Goal: Task Accomplishment & Management: Complete application form

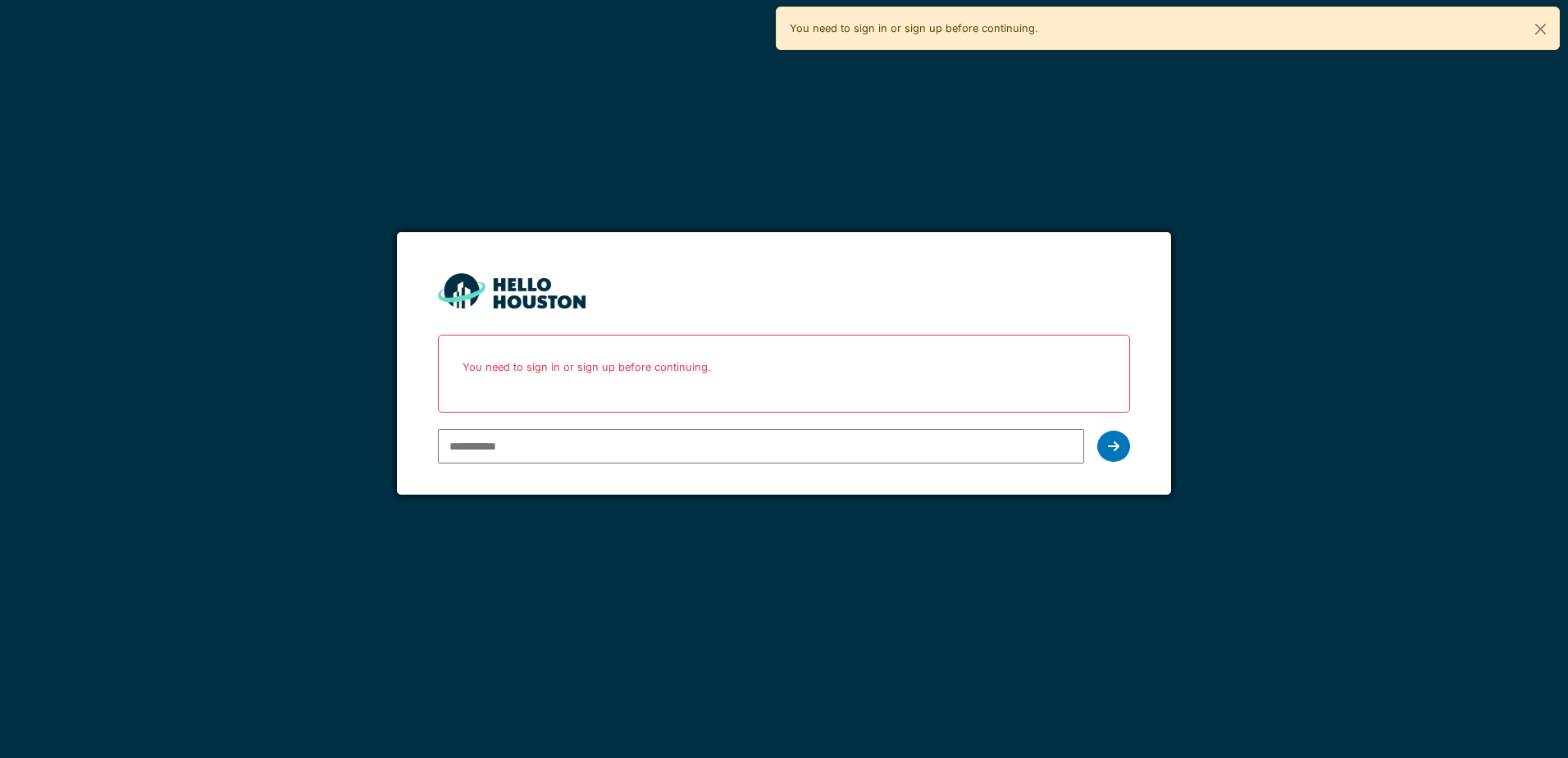
type input "**********"
drag, startPoint x: 0, startPoint y: 0, endPoint x: 664, endPoint y: 450, distance: 802.1
click at [664, 450] on input "**********" at bounding box center [761, 447] width 646 height 35
click at [1114, 451] on icon at bounding box center [1114, 446] width 12 height 13
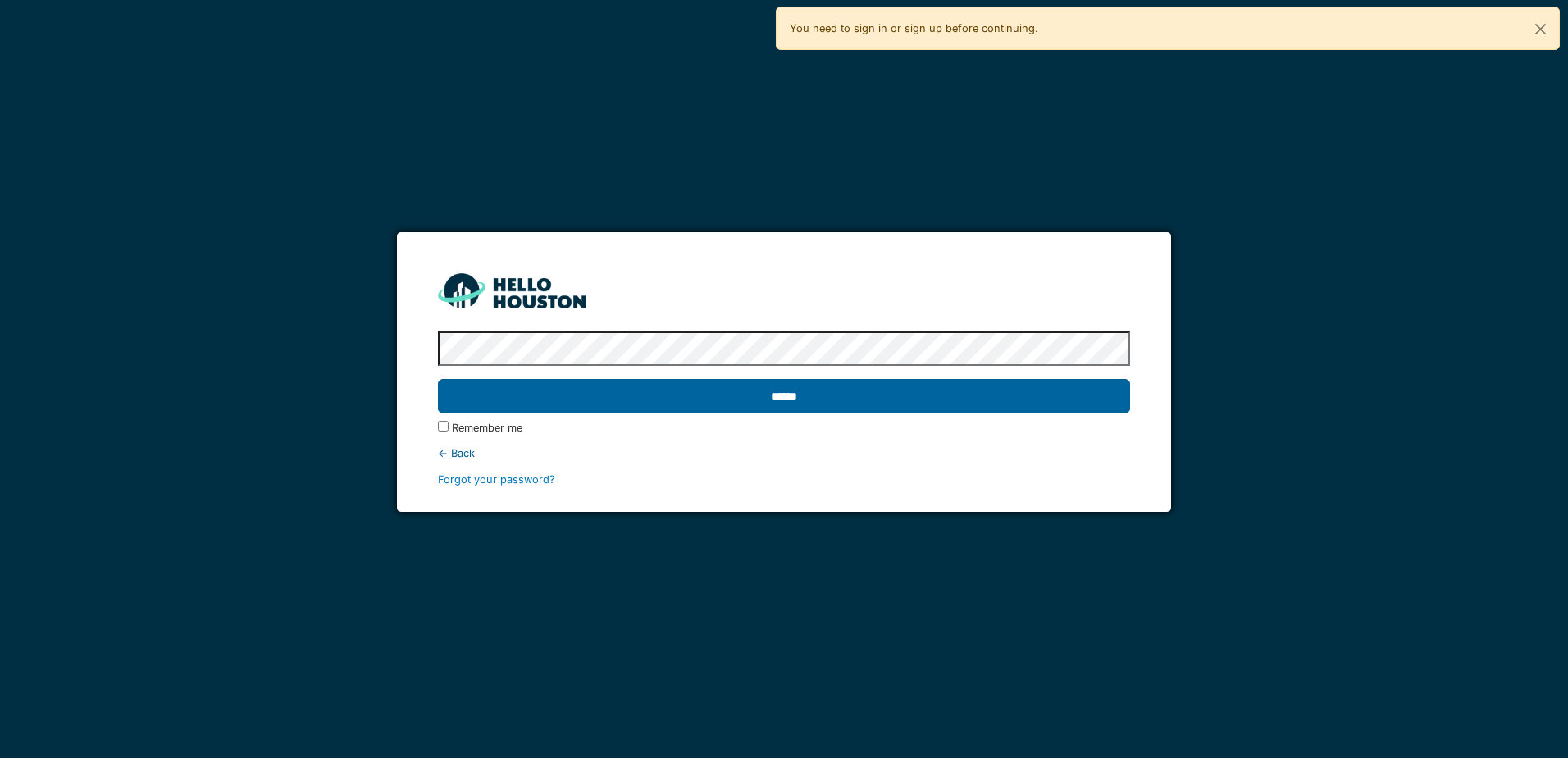
click at [1004, 410] on input "******" at bounding box center [784, 396] width 692 height 35
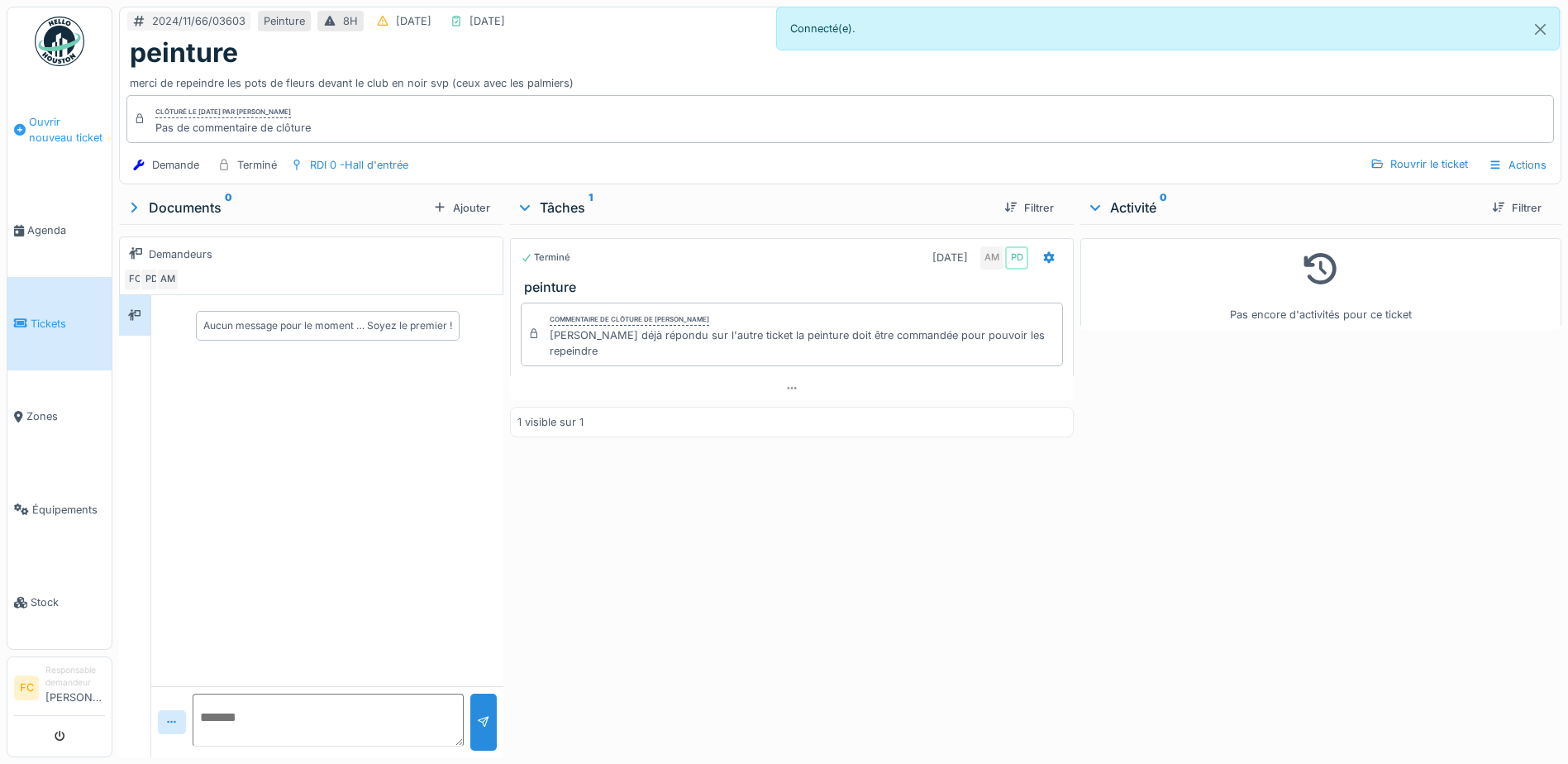
click at [70, 129] on span "Ouvrir nouveau ticket" at bounding box center [67, 129] width 76 height 31
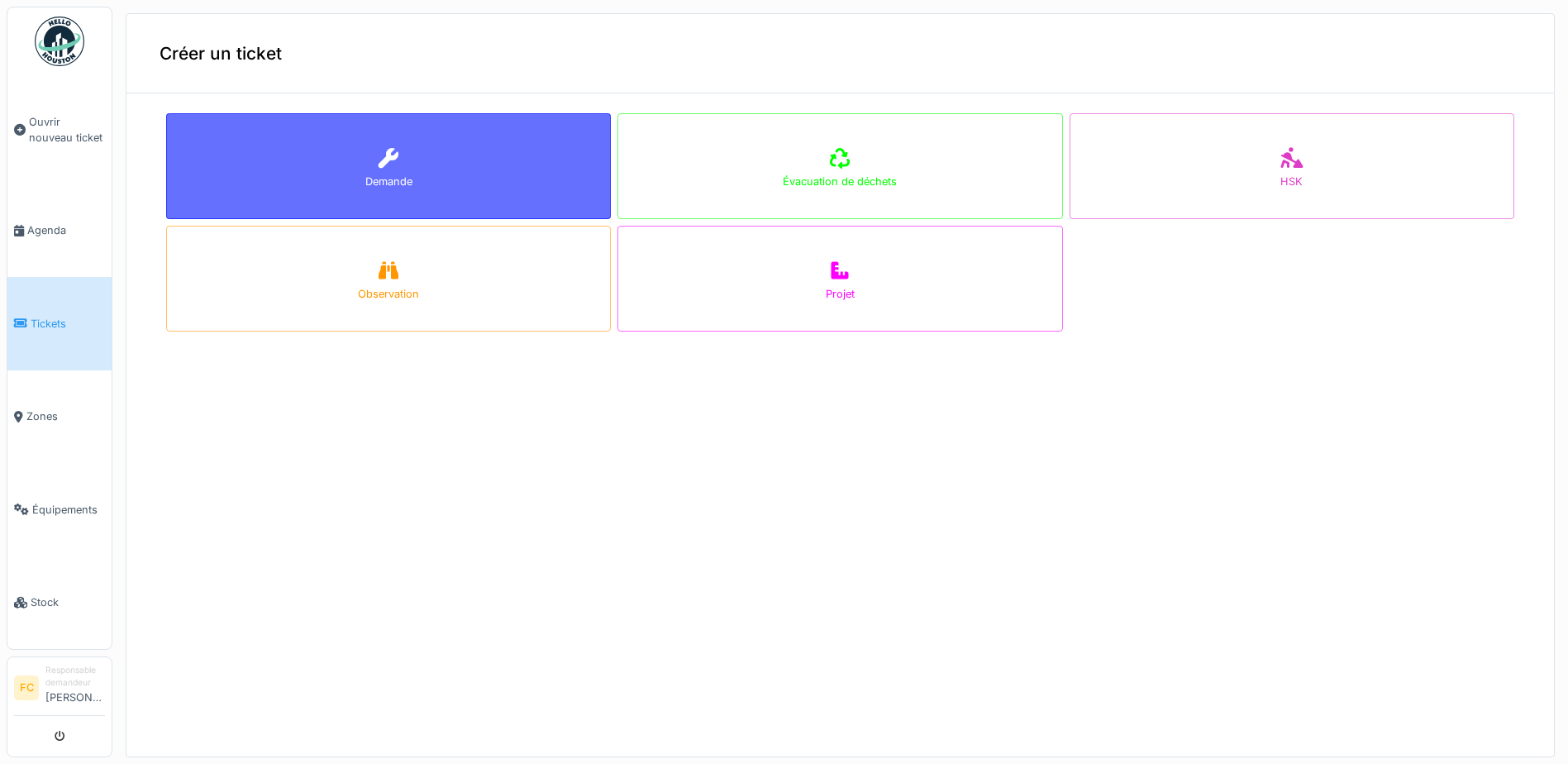
click at [376, 170] on div at bounding box center [388, 159] width 25 height 30
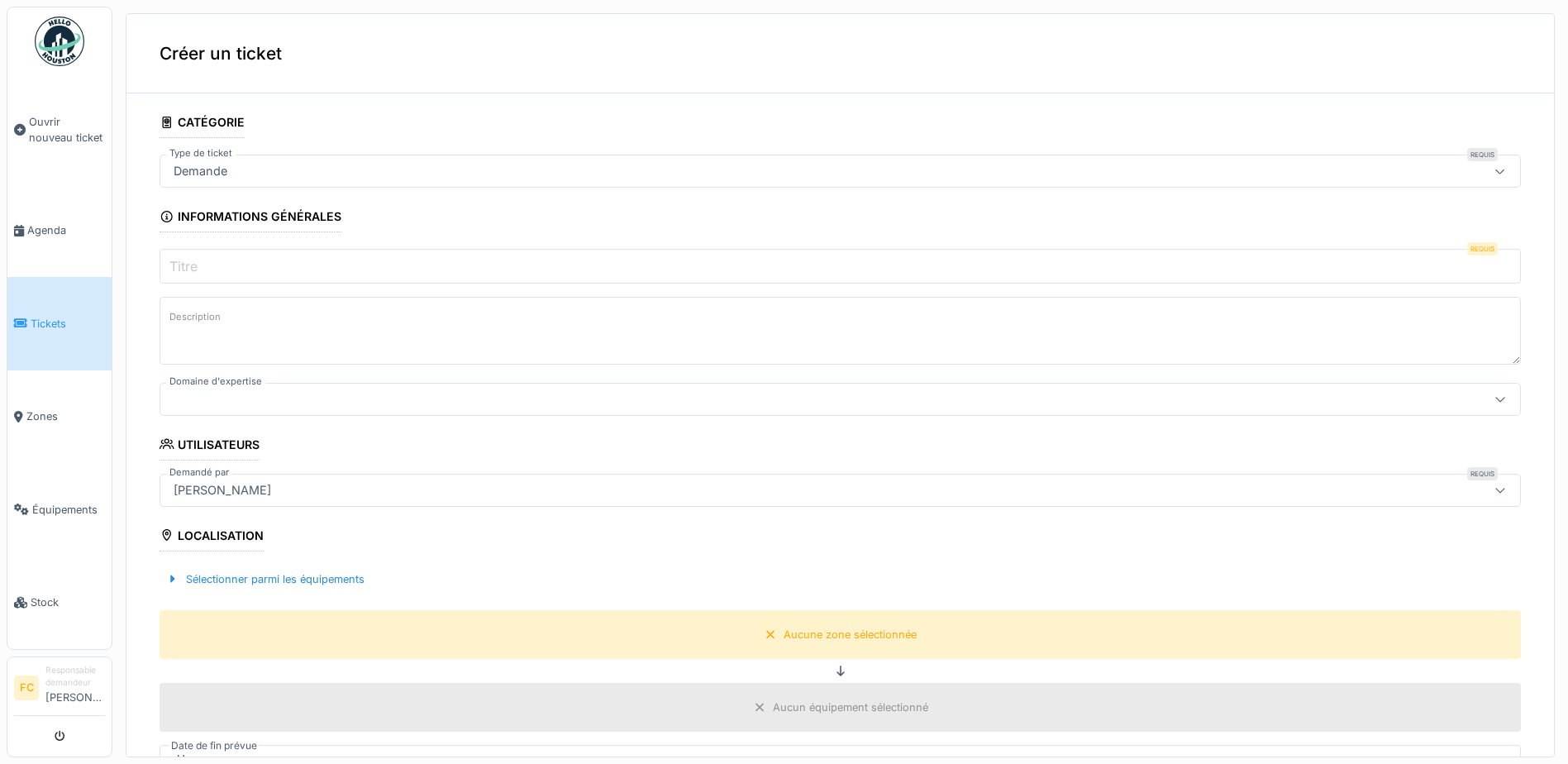
click at [362, 176] on div "Demande" at bounding box center [766, 171] width 1198 height 18
drag, startPoint x: 409, startPoint y: 114, endPoint x: 414, endPoint y: 126, distance: 13.0
click at [410, 114] on fieldset "**********" at bounding box center [840, 687] width 1361 height 1162
click at [362, 265] on input "Titre" at bounding box center [840, 266] width 1361 height 35
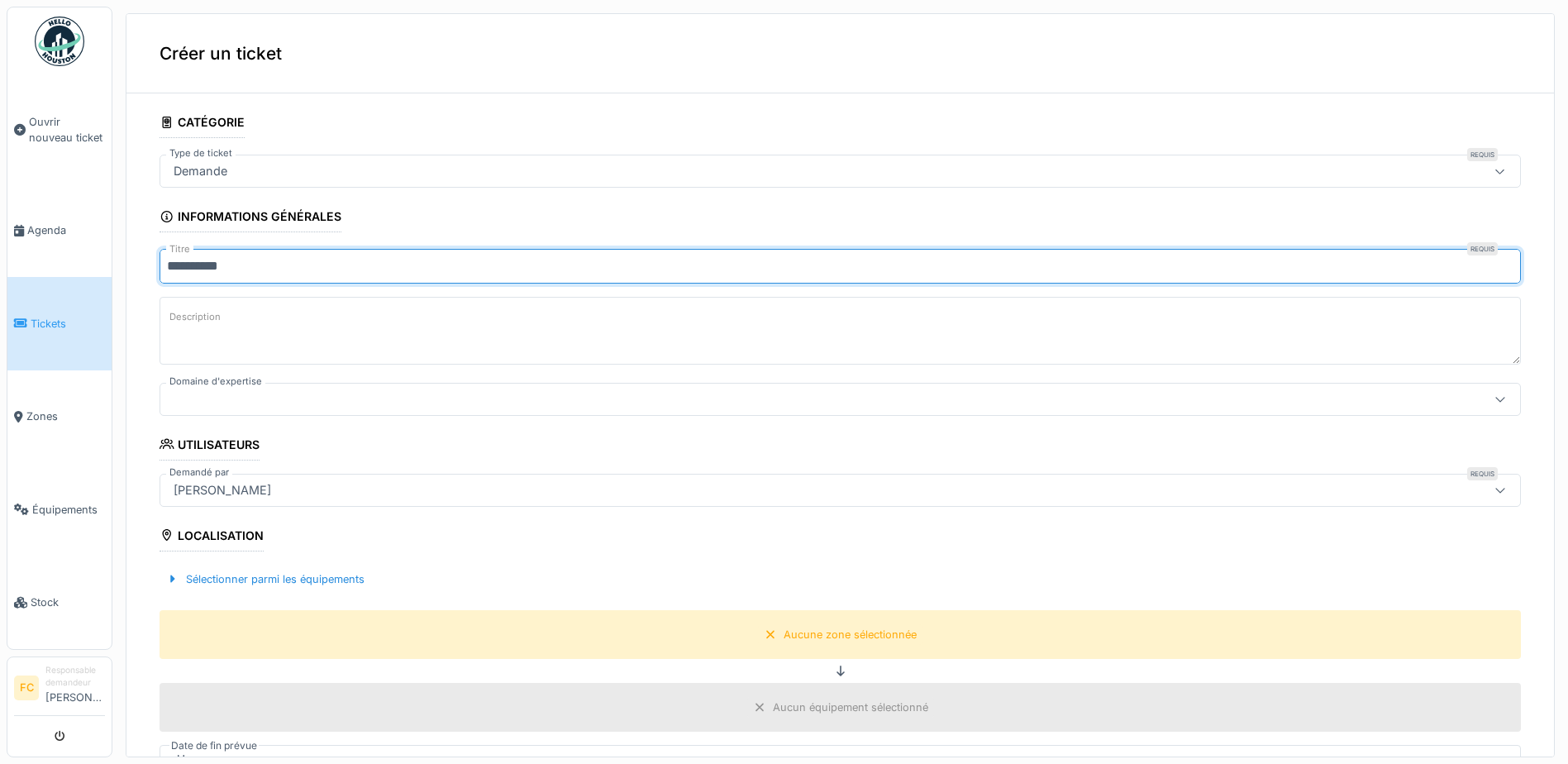
type input "**********"
click at [343, 316] on textarea "Description" at bounding box center [840, 330] width 1361 height 68
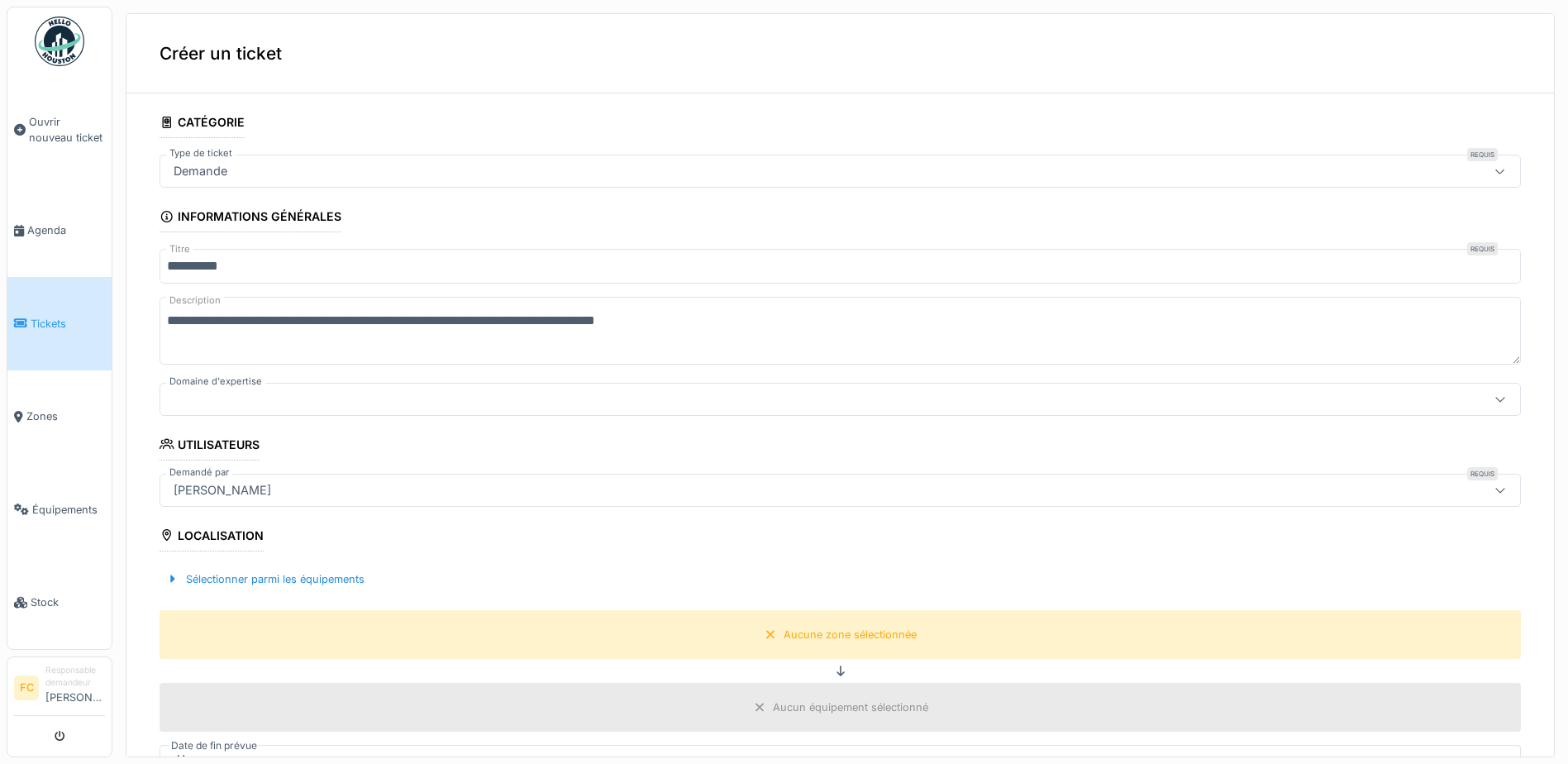
type textarea "**********"
click at [477, 403] on div at bounding box center [766, 400] width 1198 height 18
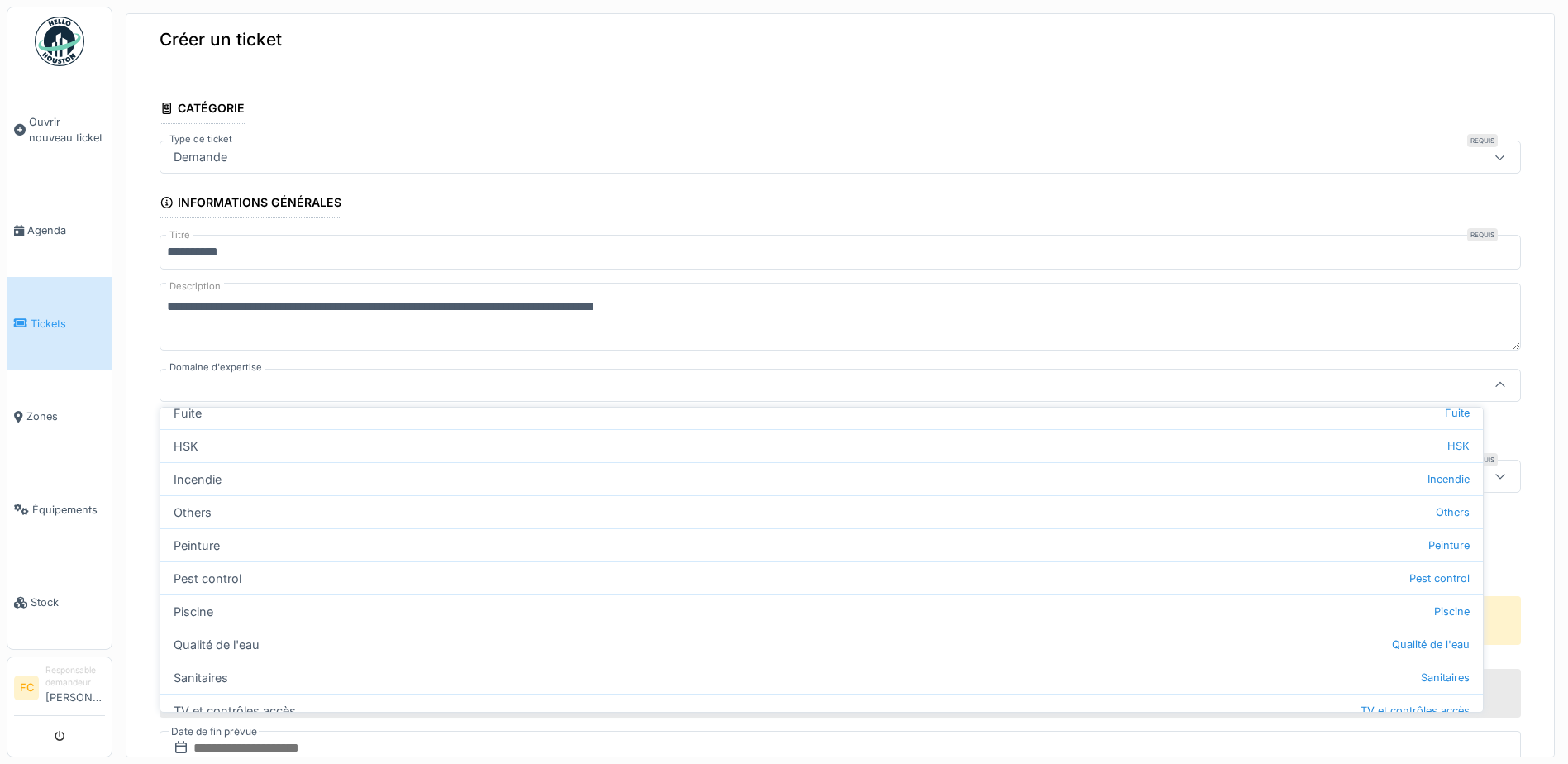
scroll to position [409, 0]
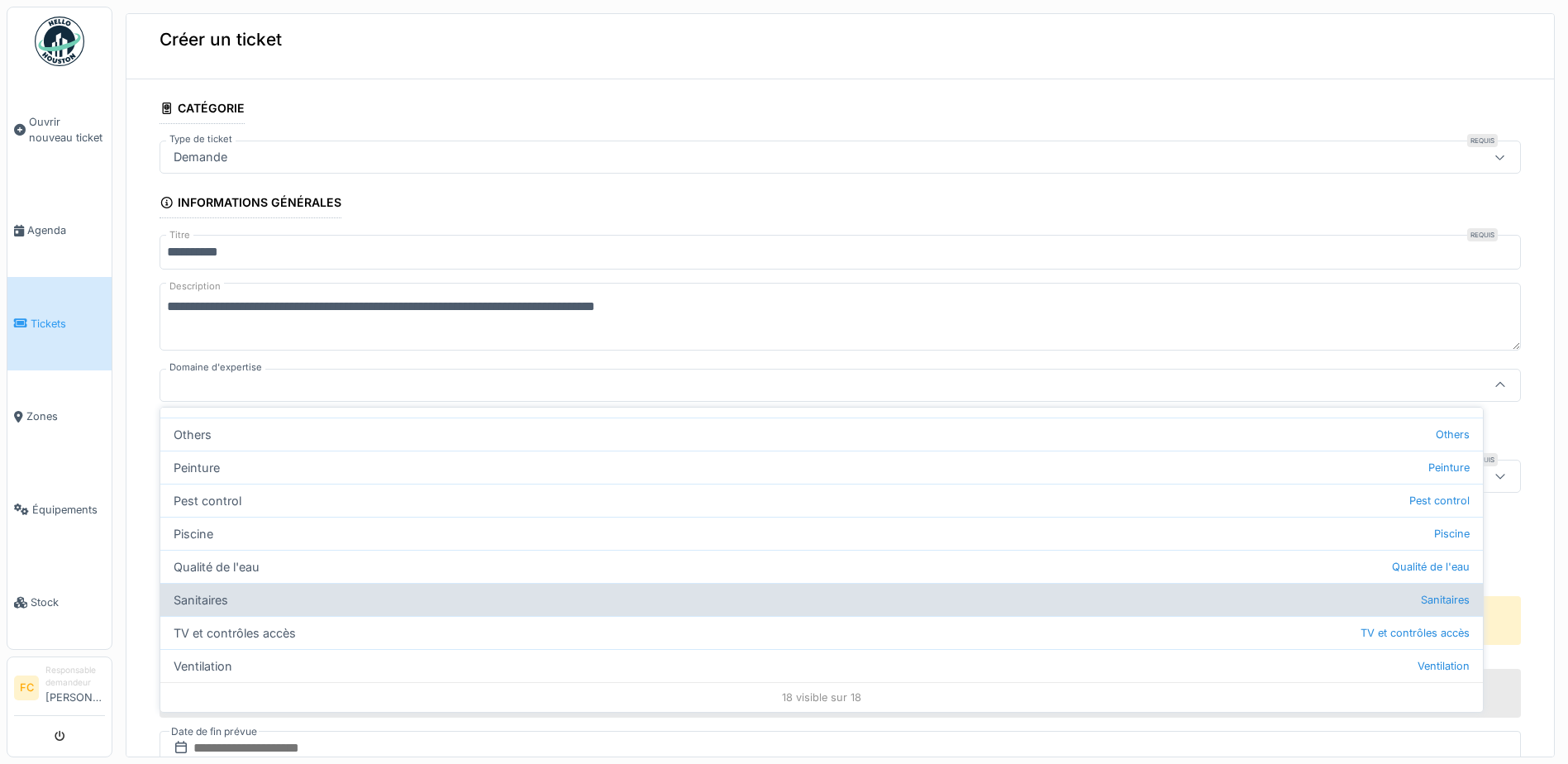
click at [334, 589] on div "Sanitaires Sanitaires" at bounding box center [821, 599] width 1322 height 33
type input "****"
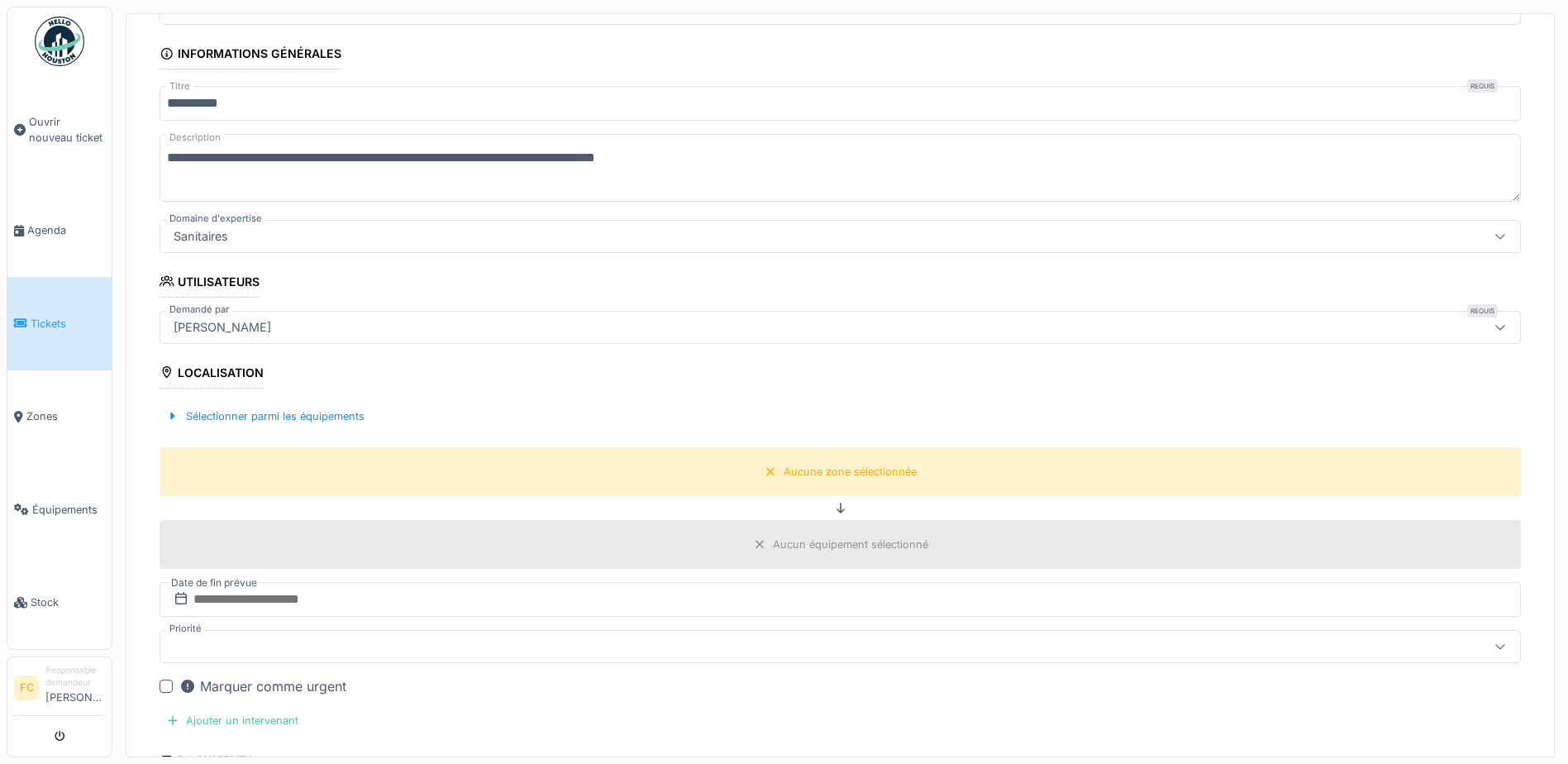
scroll to position [179, 0]
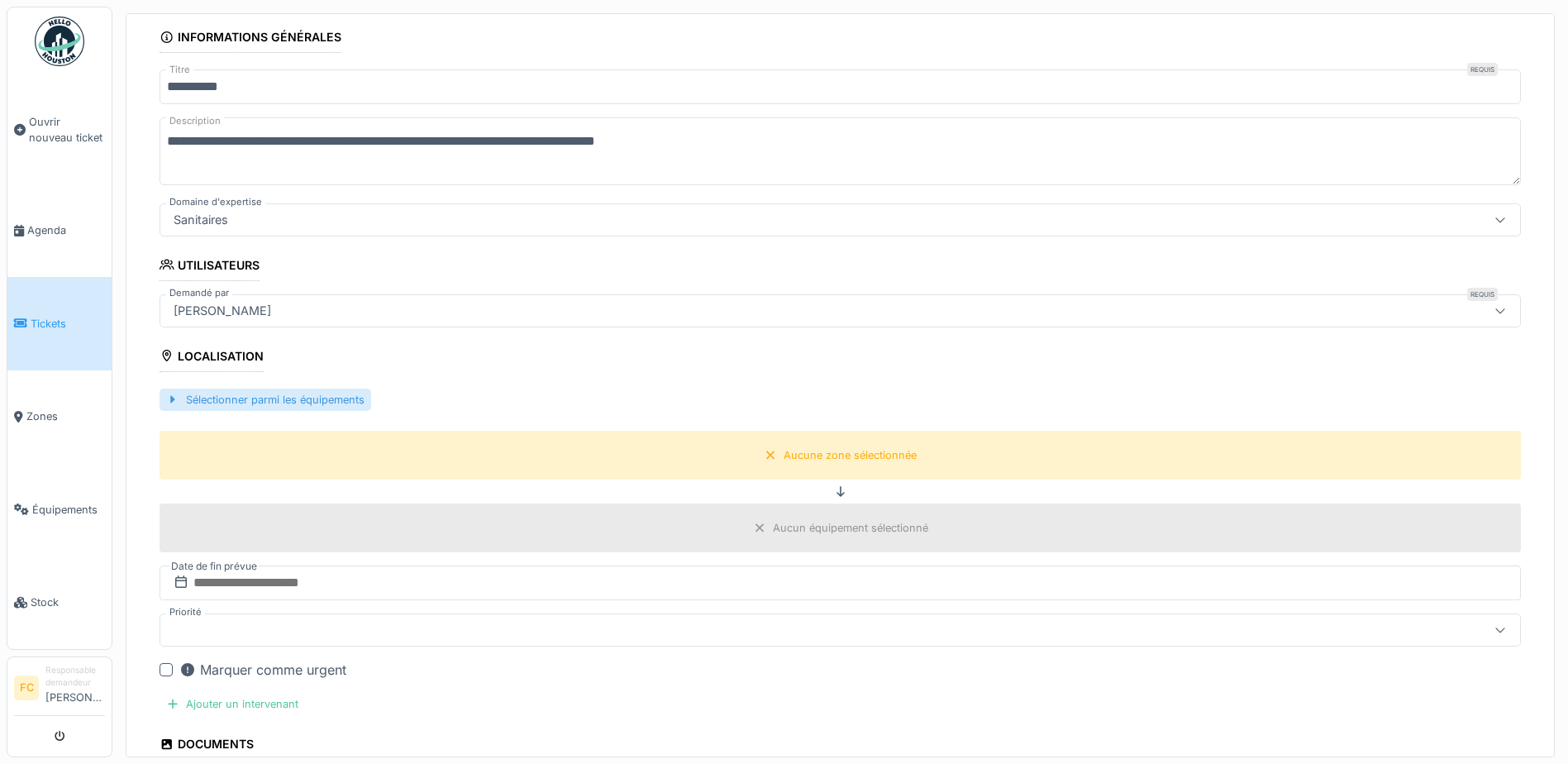
click at [340, 397] on div "Sélectionner parmi les équipements" at bounding box center [265, 400] width 212 height 22
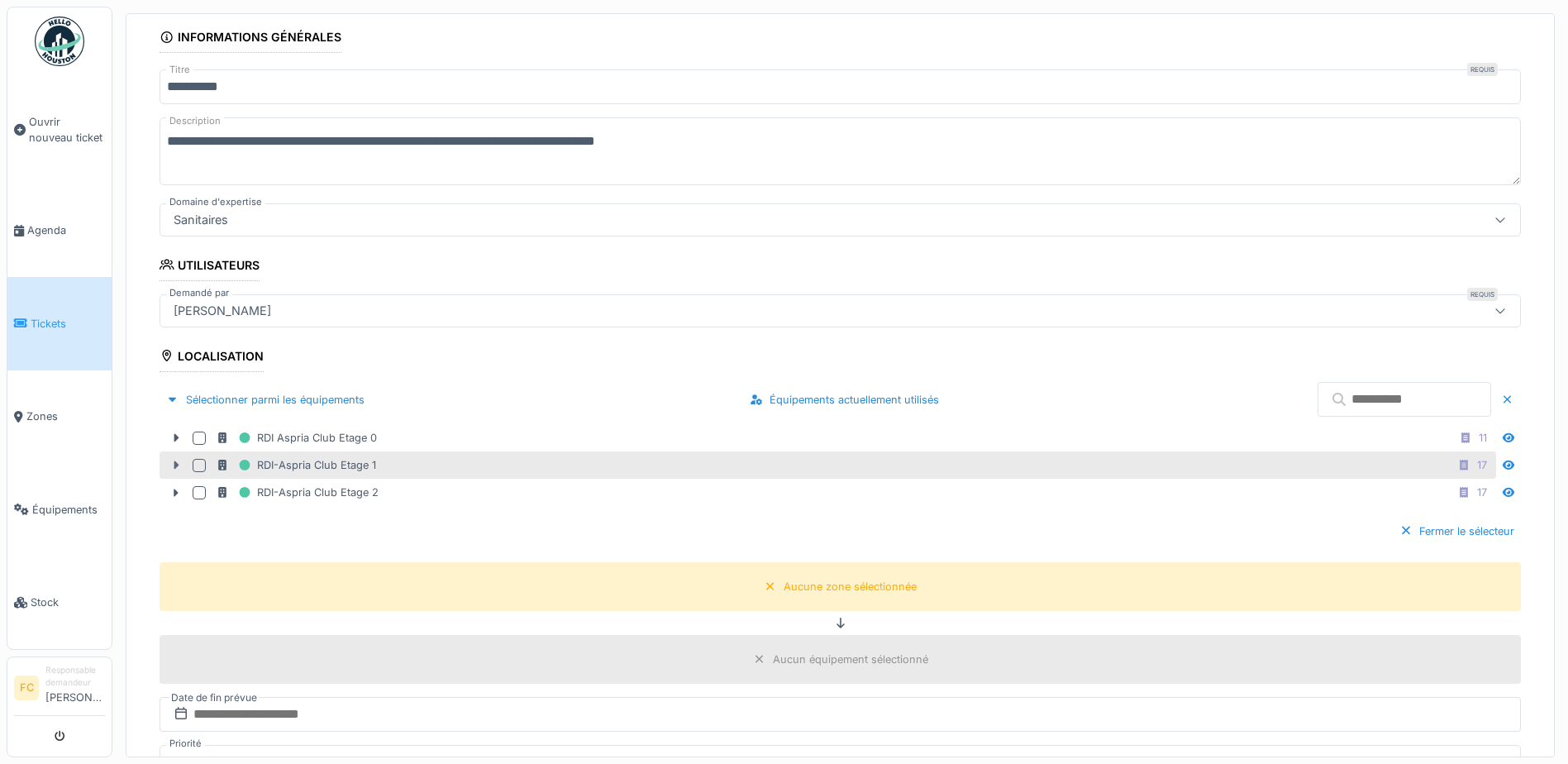
click at [177, 460] on icon at bounding box center [176, 465] width 13 height 11
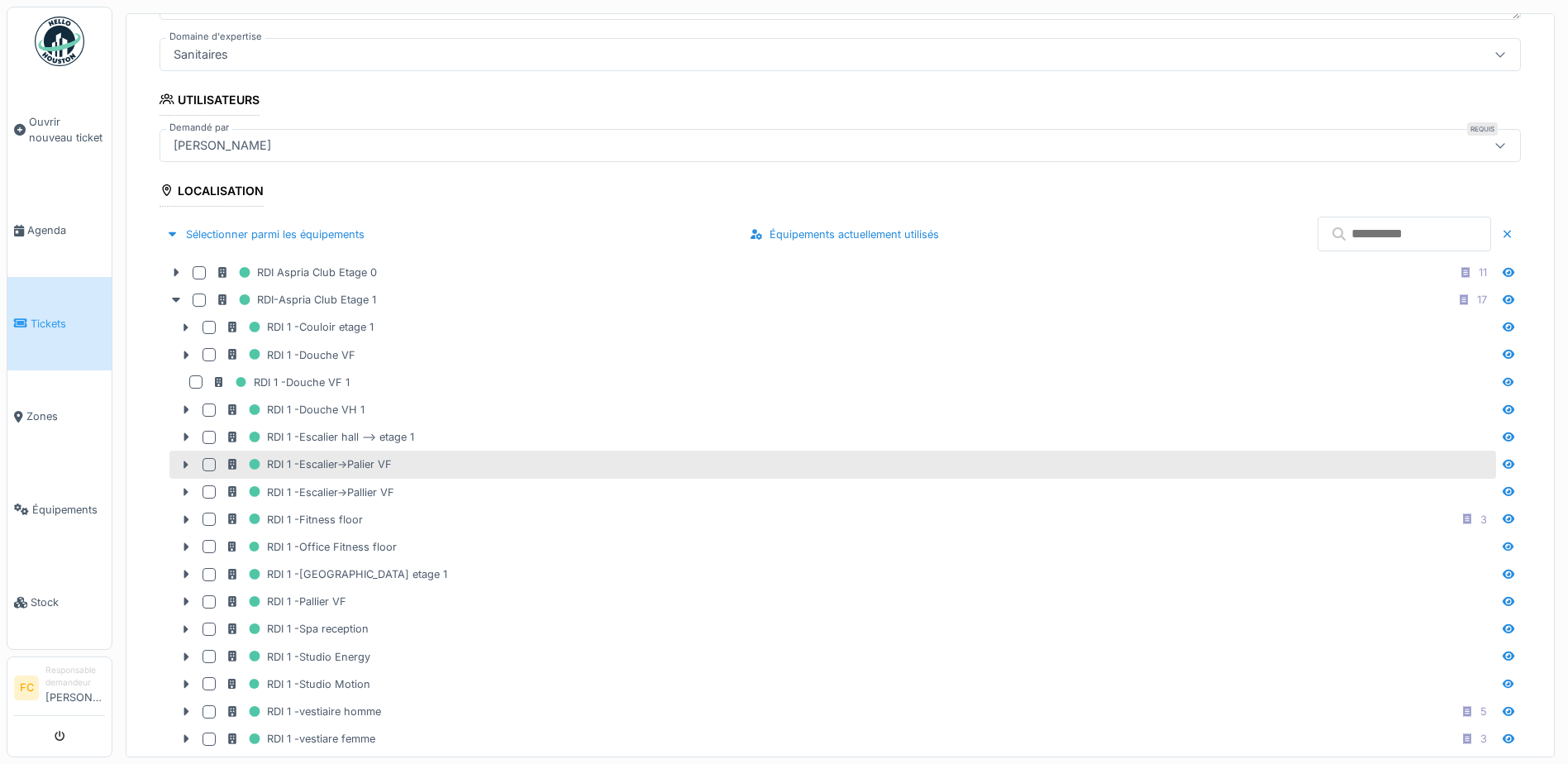
scroll to position [427, 0]
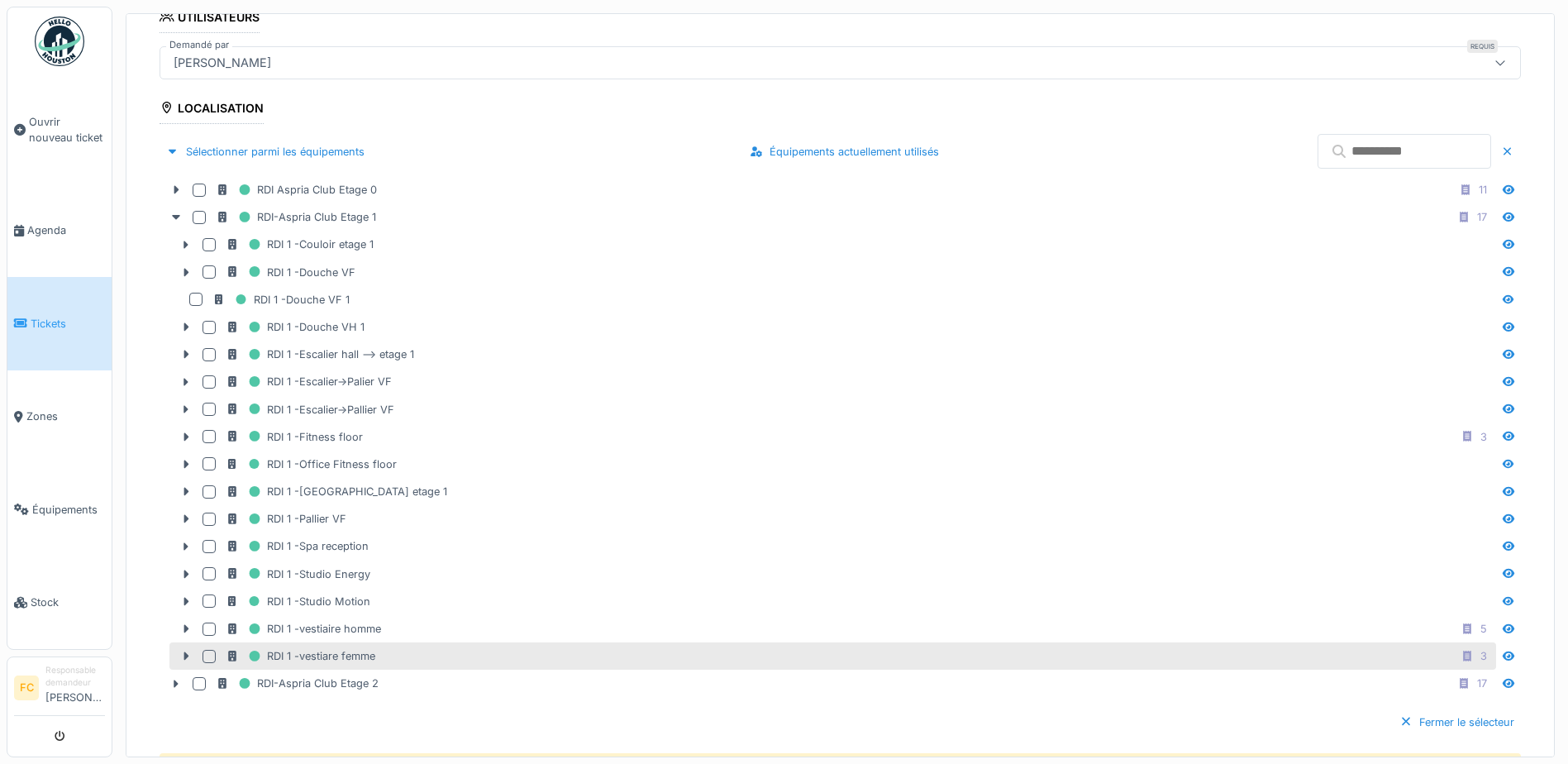
click at [207, 650] on div at bounding box center [209, 657] width 13 height 13
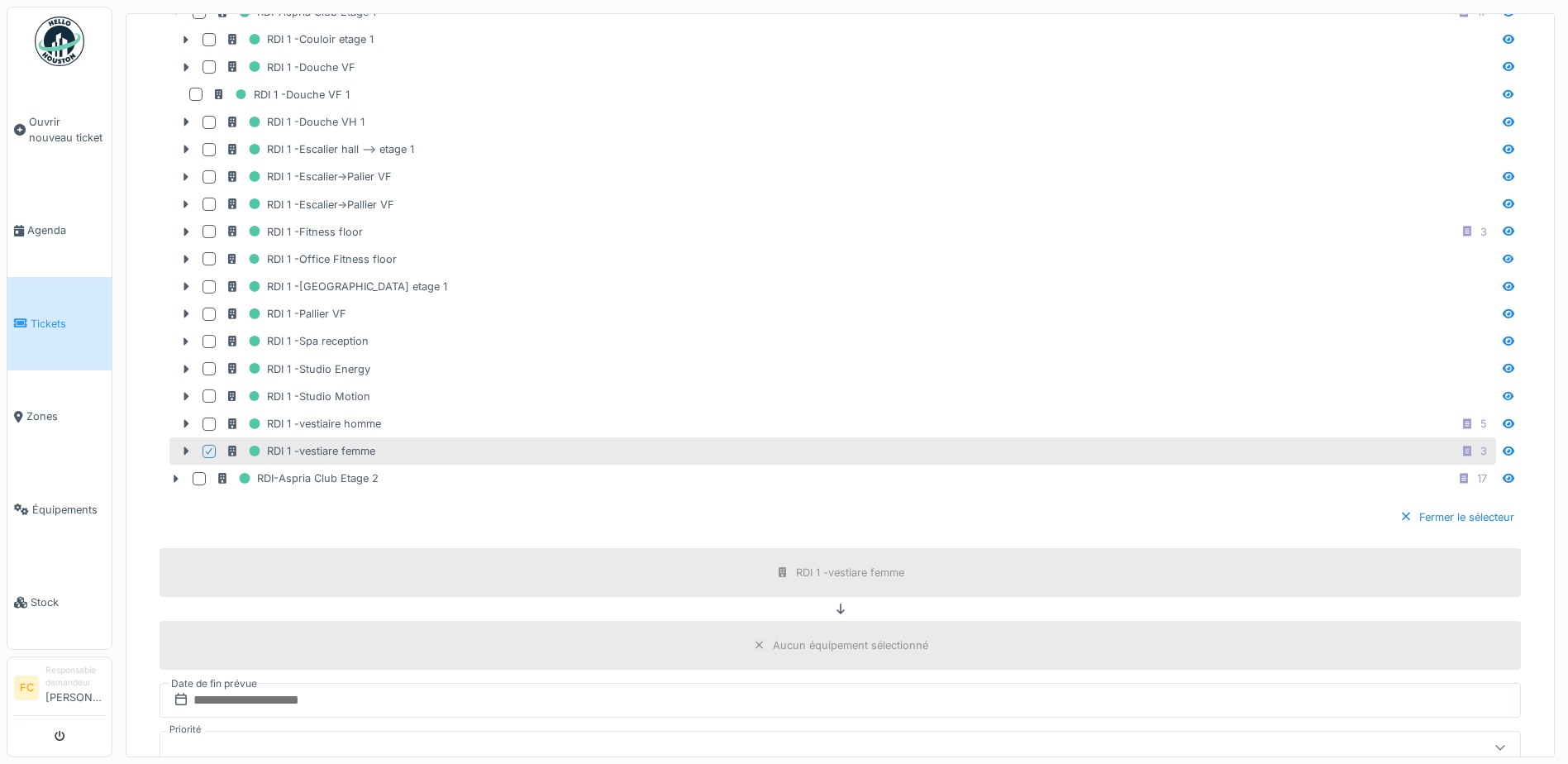
scroll to position [593, 0]
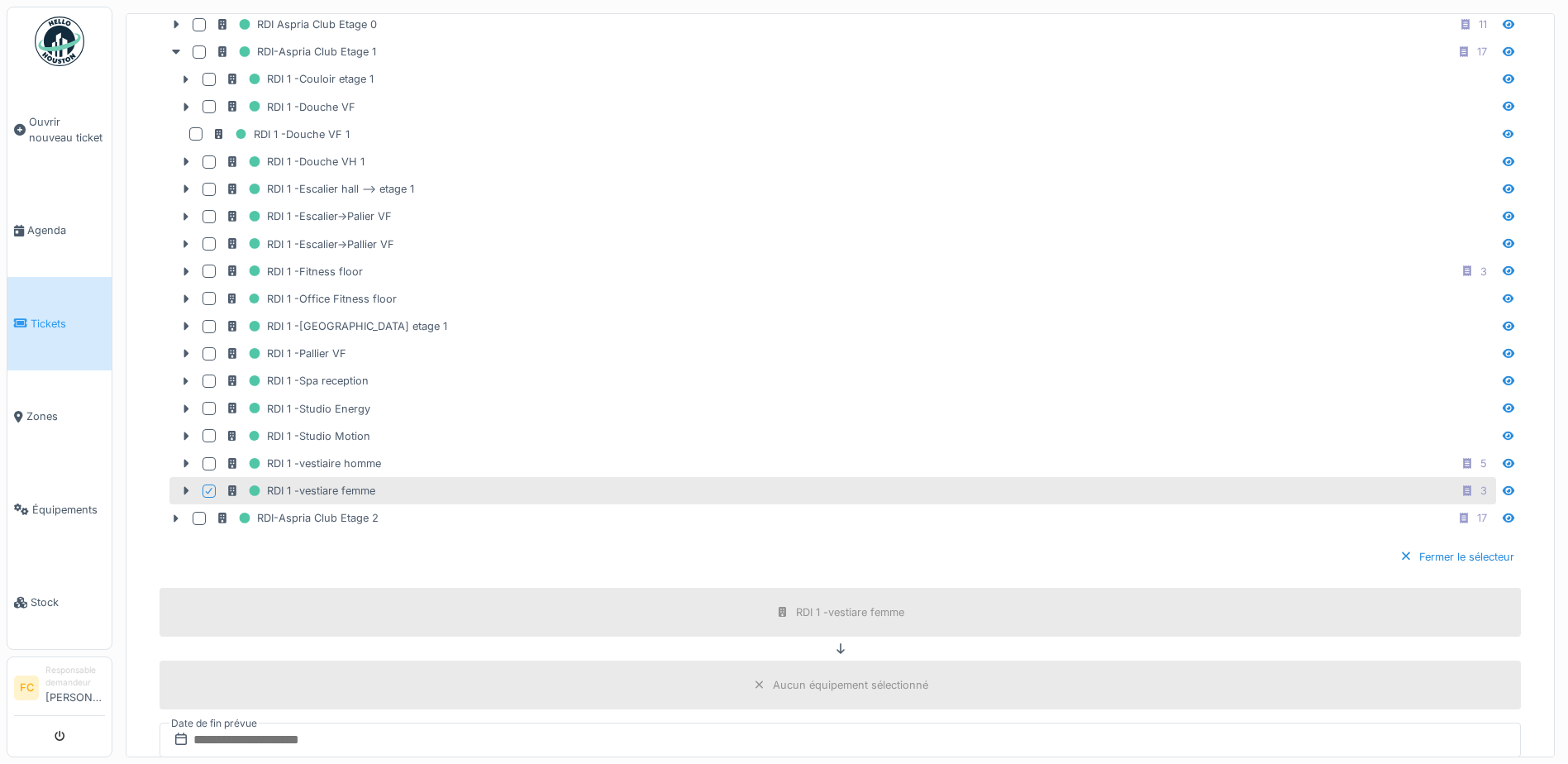
click at [207, 487] on icon at bounding box center [209, 491] width 10 height 8
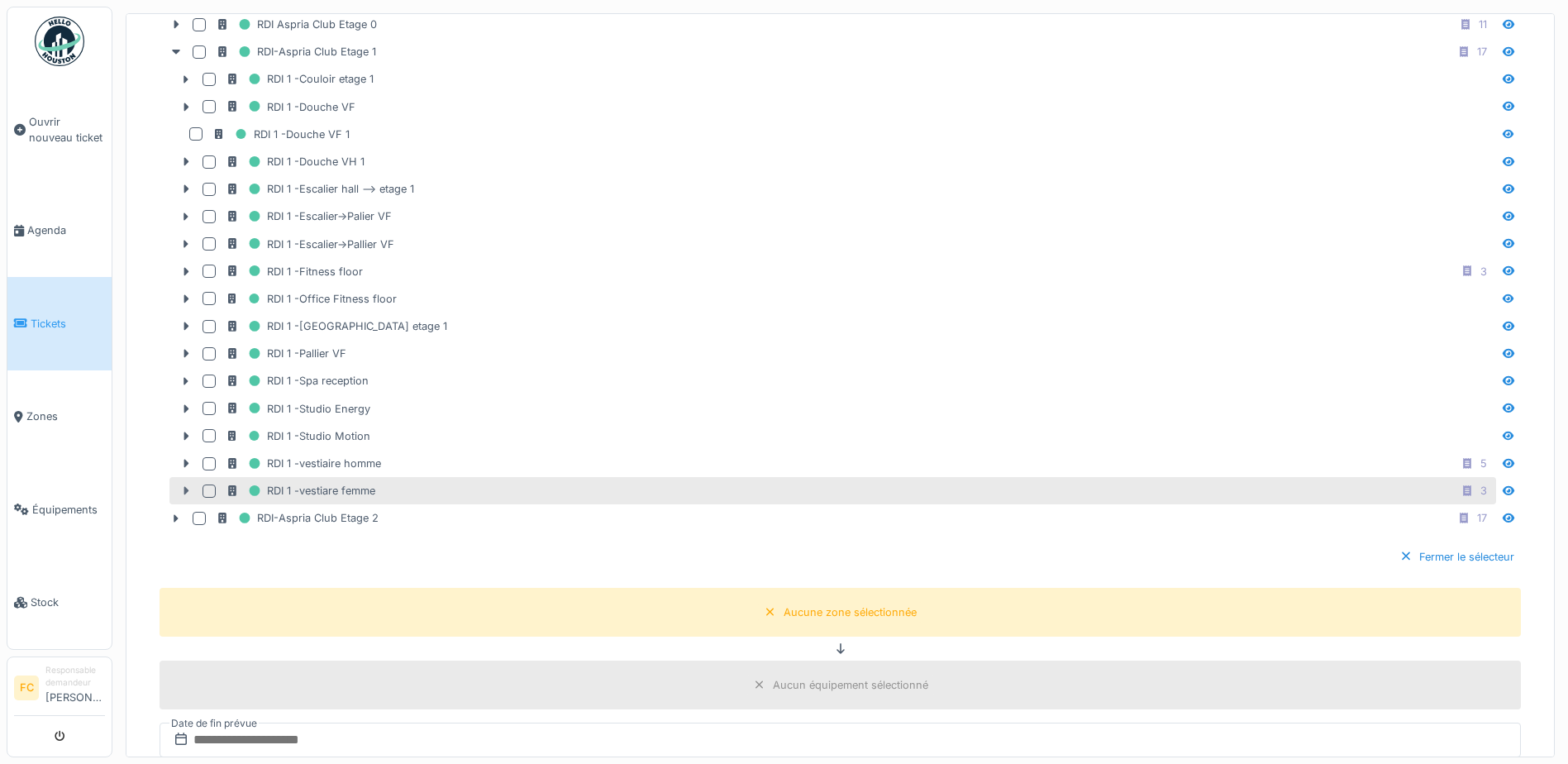
click at [186, 486] on icon at bounding box center [186, 491] width 13 height 11
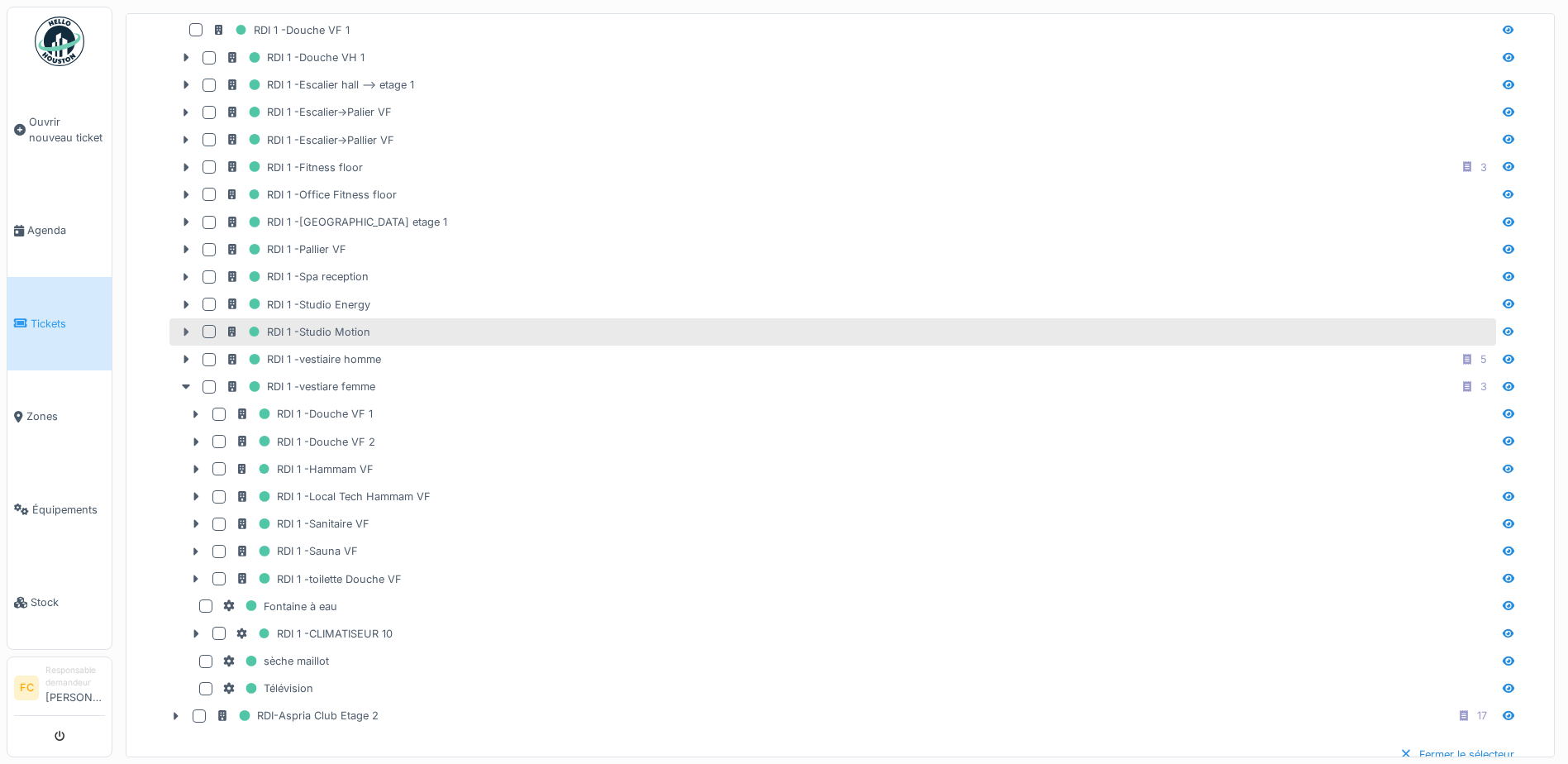
scroll to position [675, 0]
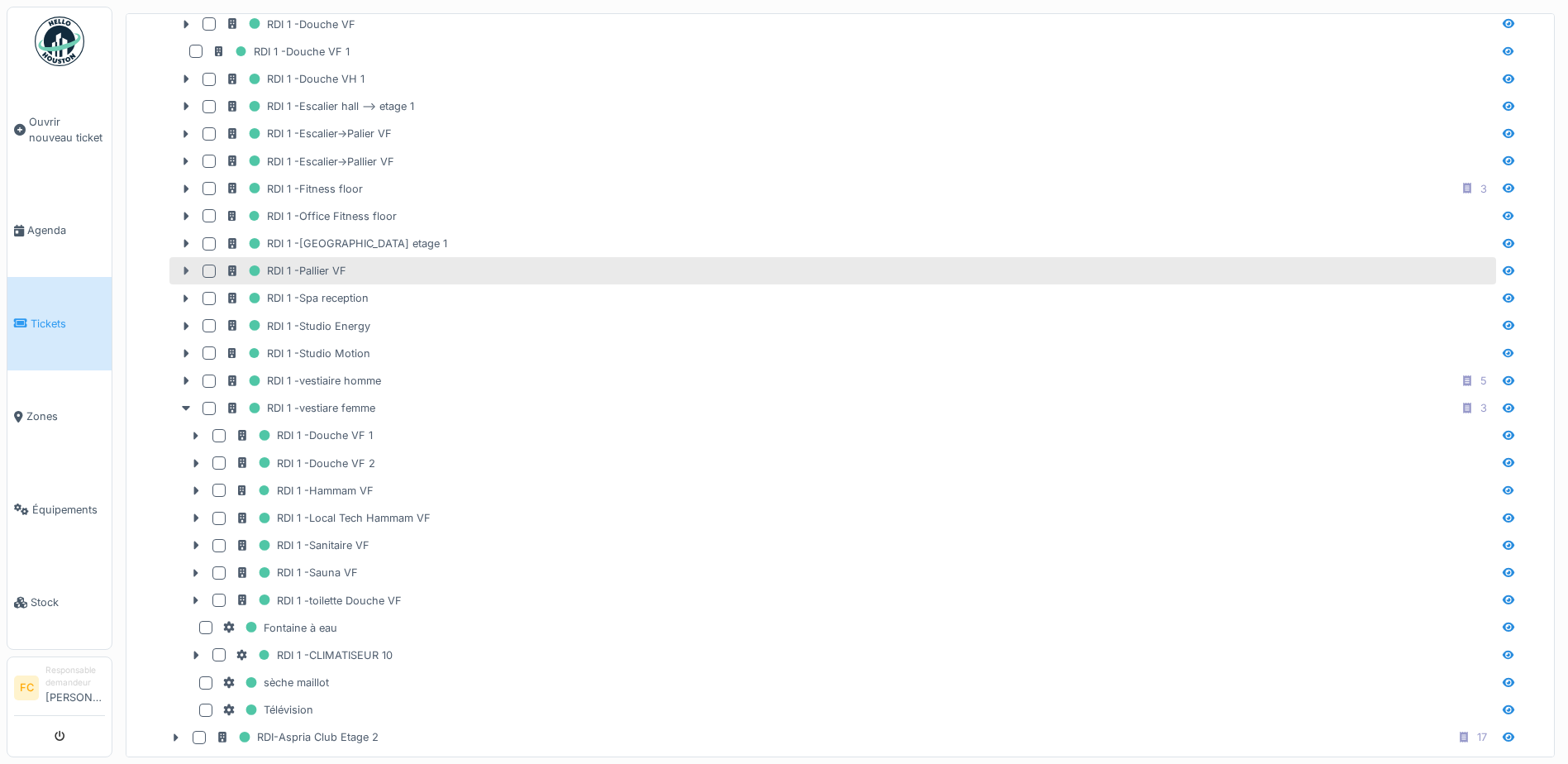
click at [186, 267] on icon at bounding box center [186, 271] width 5 height 8
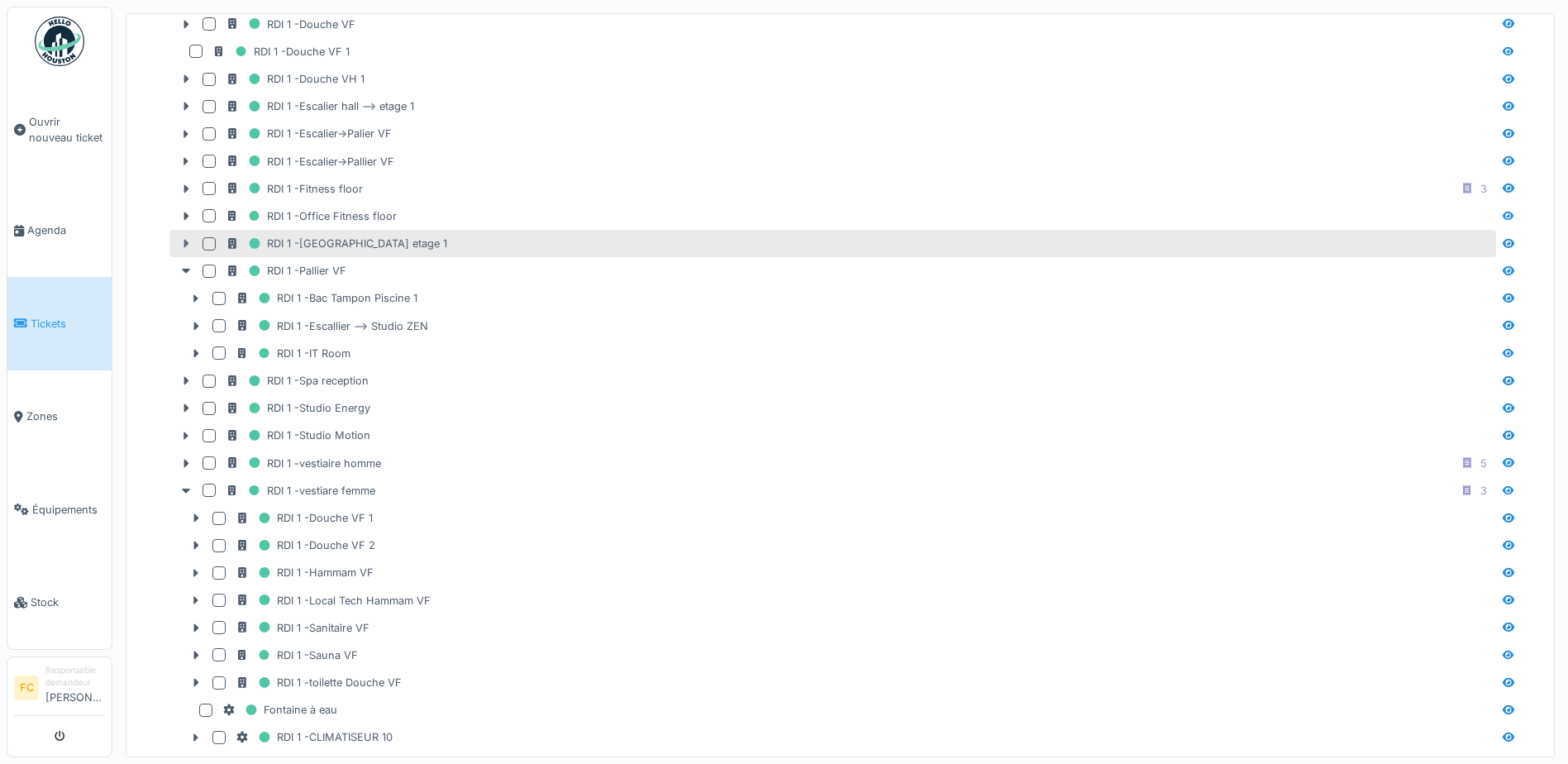
click at [183, 241] on icon at bounding box center [186, 243] width 13 height 11
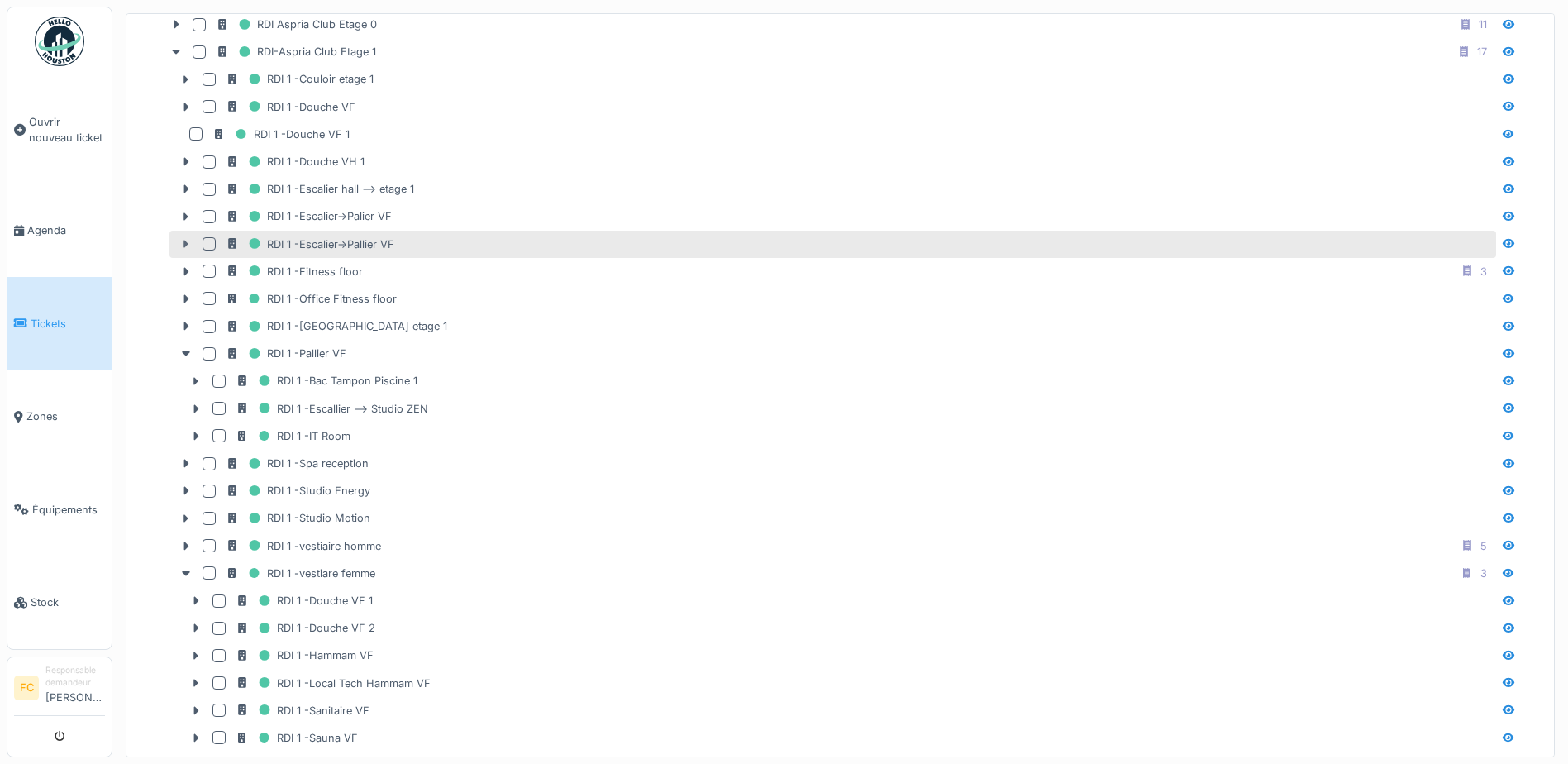
click at [181, 239] on icon at bounding box center [186, 244] width 13 height 11
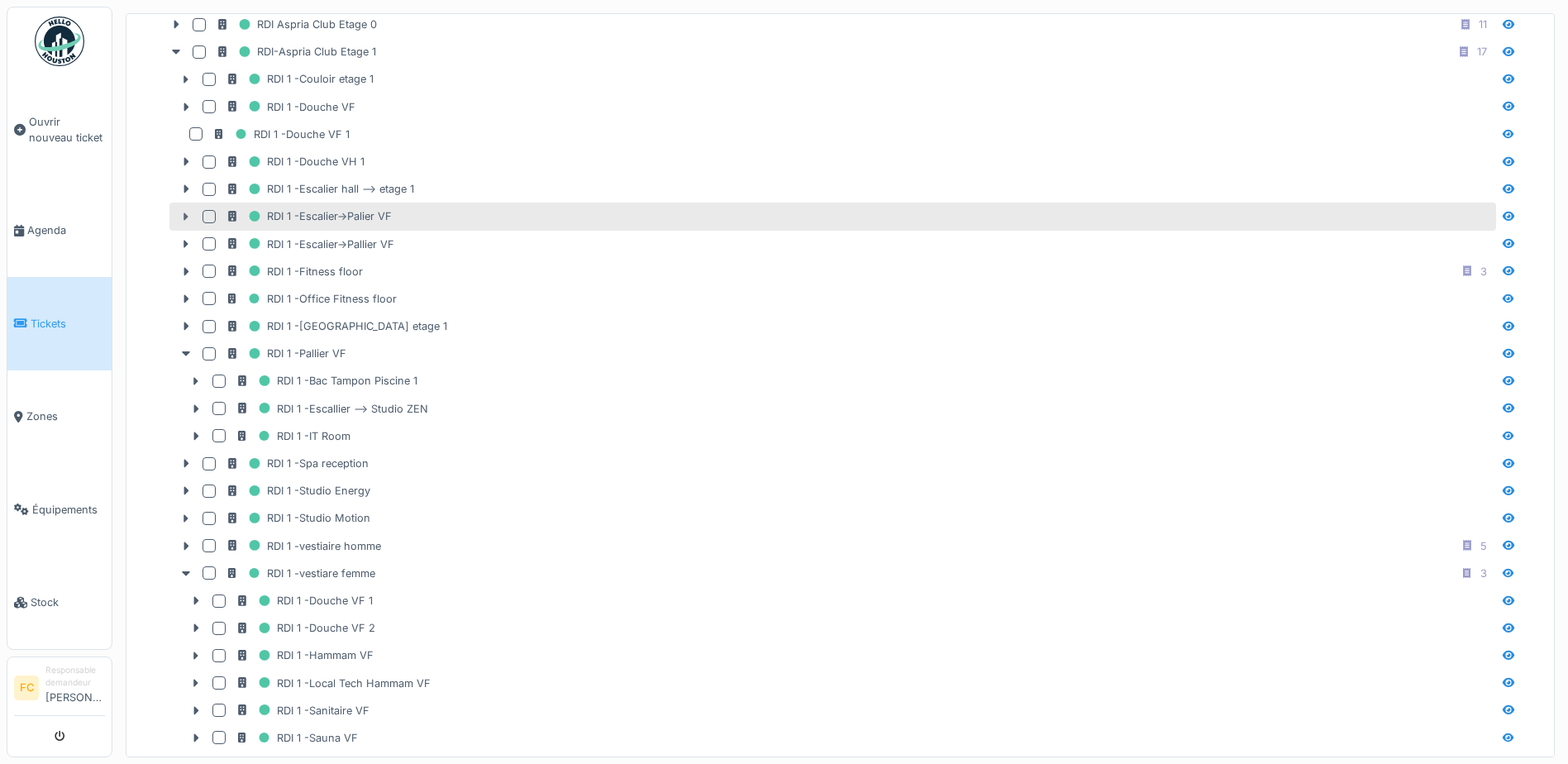
click at [179, 214] on icon at bounding box center [186, 217] width 13 height 11
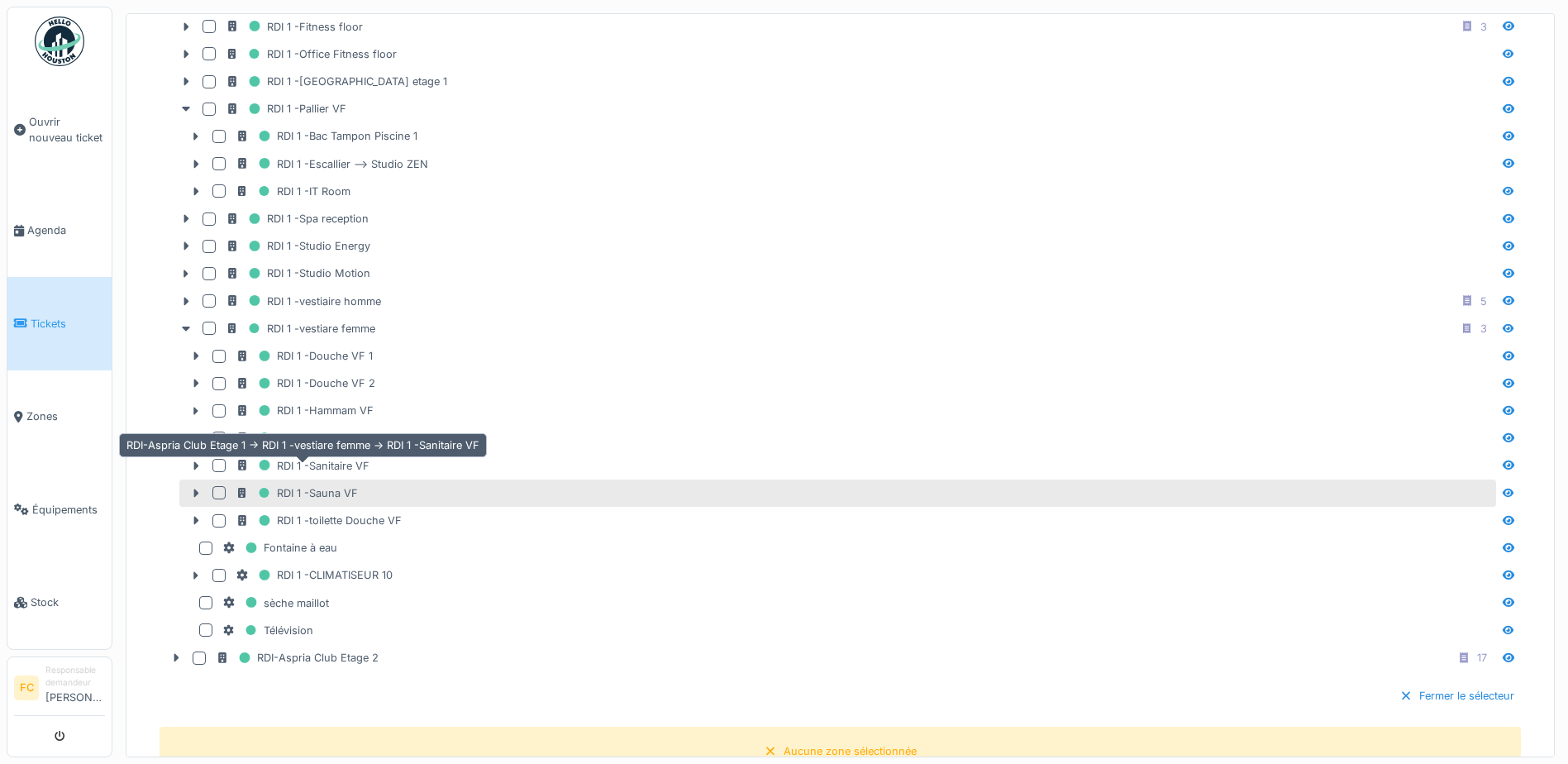
scroll to position [841, 0]
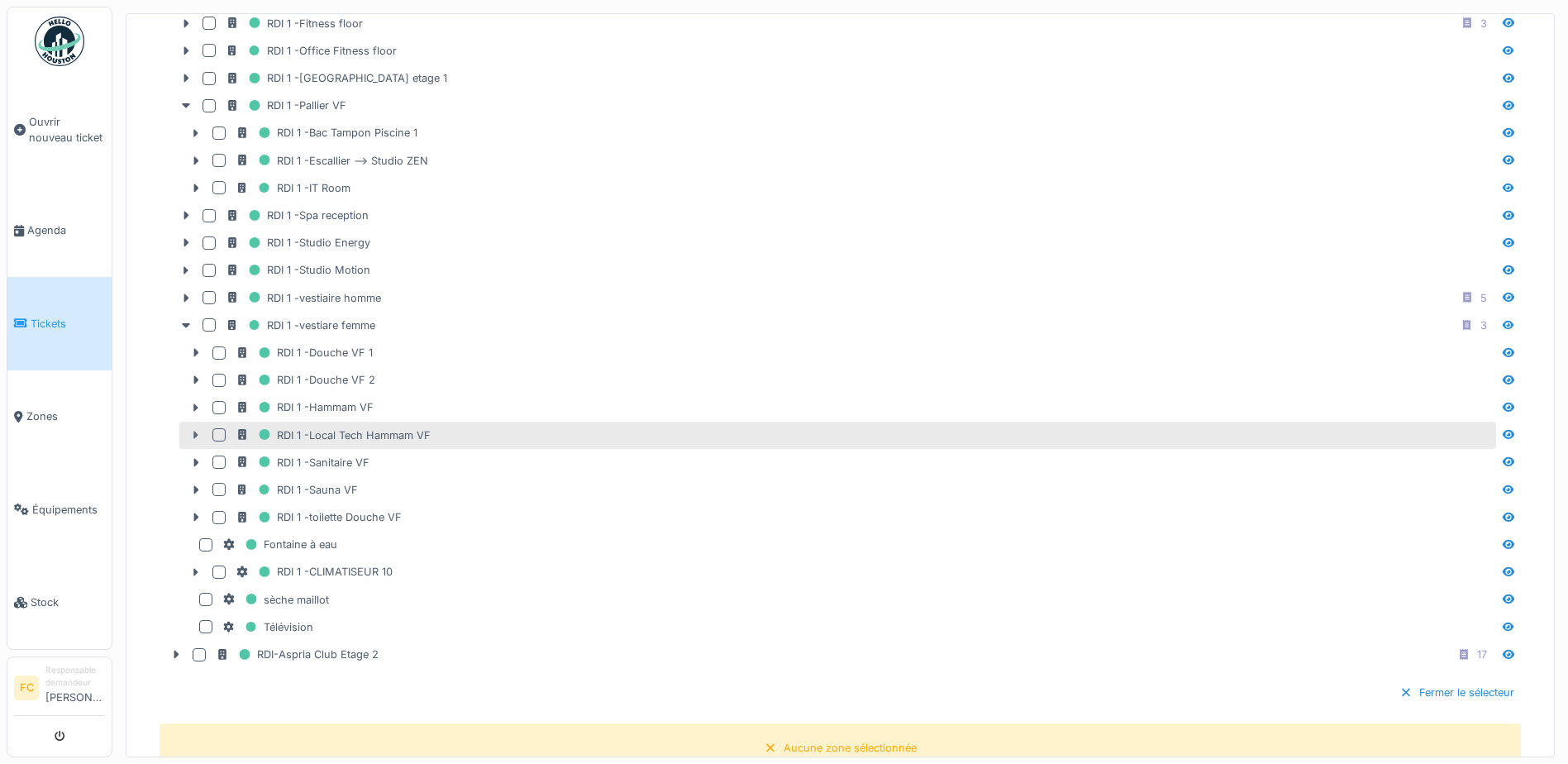
click at [197, 431] on icon at bounding box center [196, 435] width 5 height 8
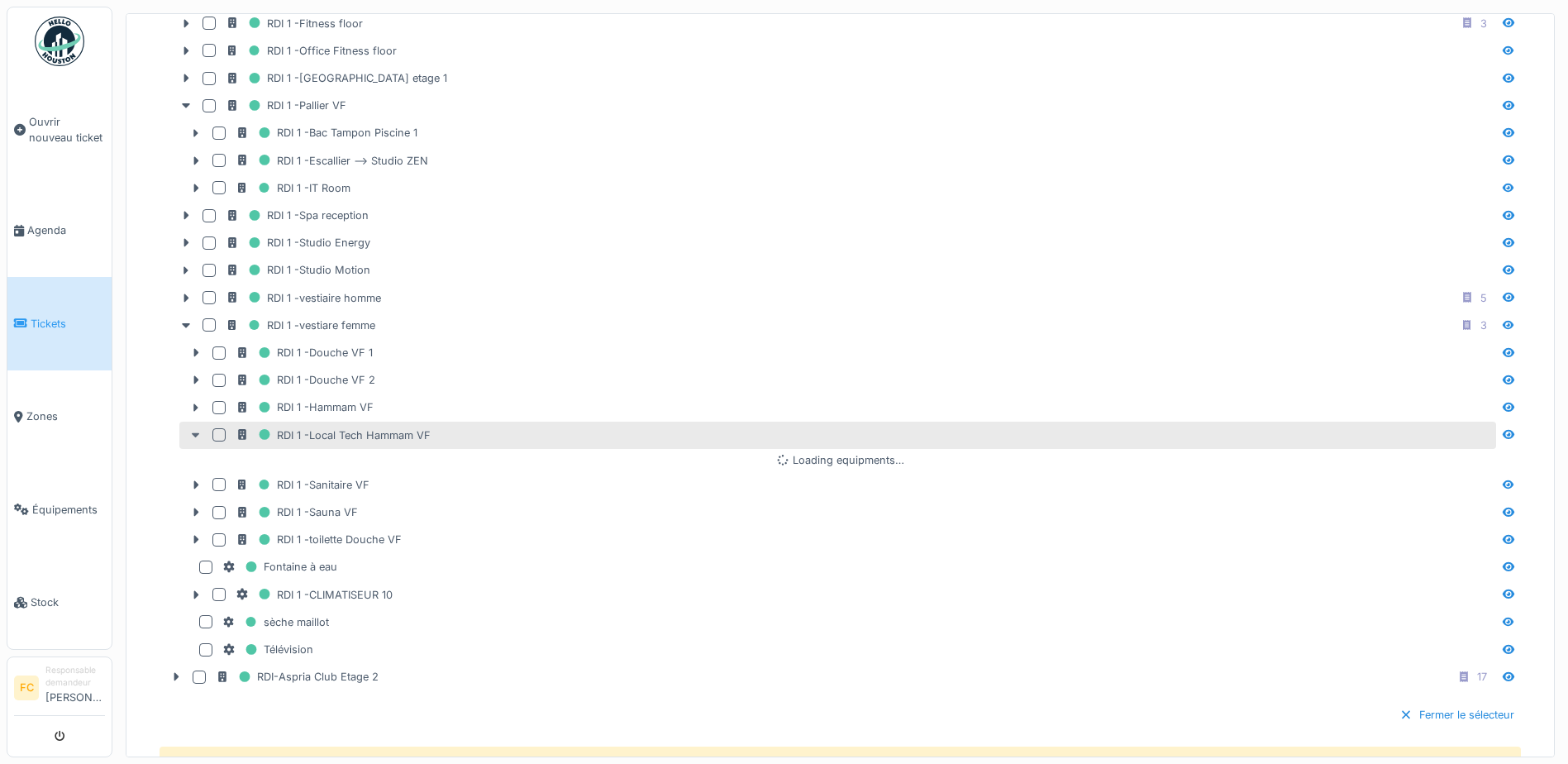
click at [197, 433] on icon at bounding box center [195, 435] width 8 height 5
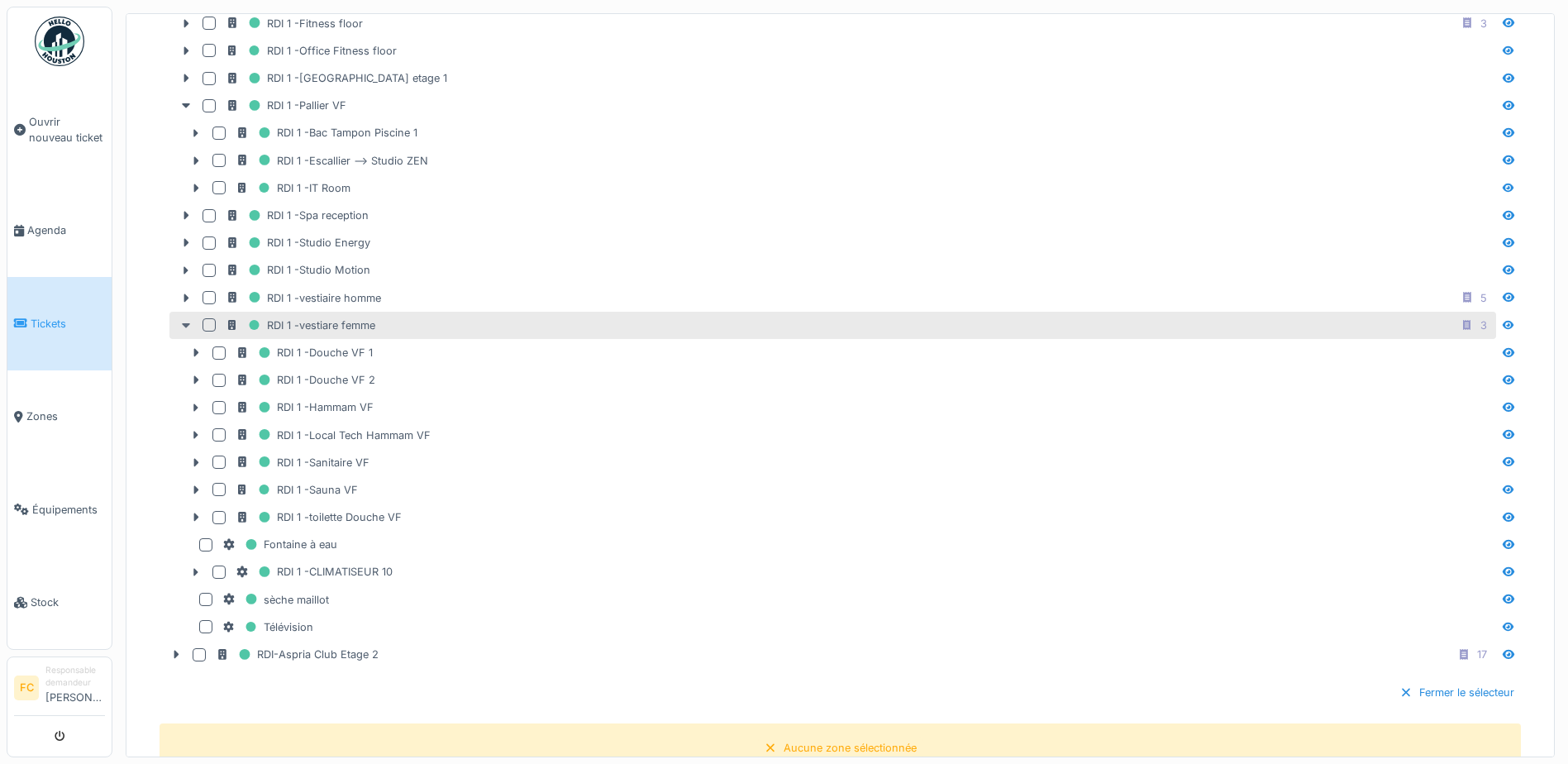
click at [188, 316] on div at bounding box center [186, 325] width 27 height 18
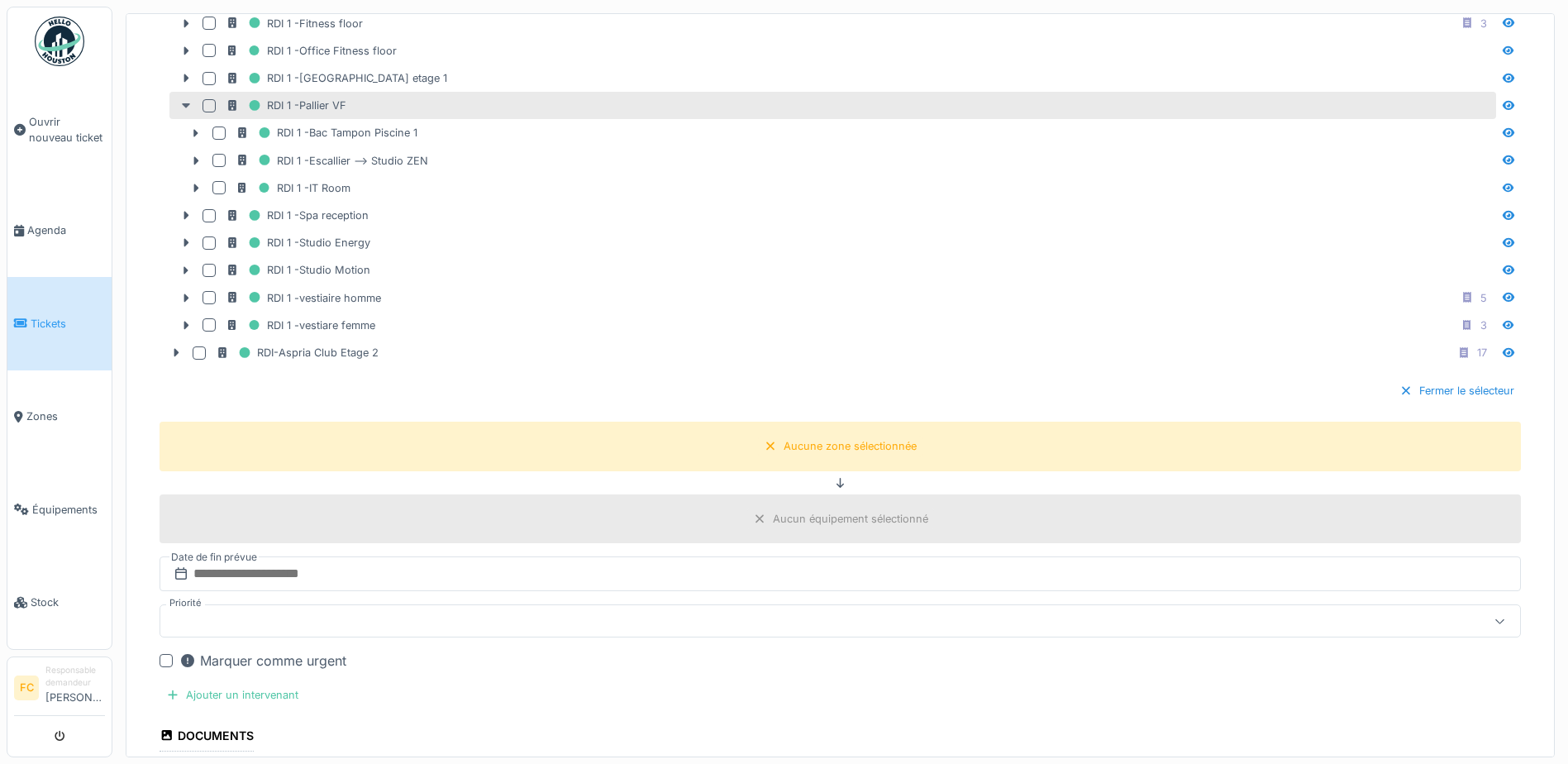
click at [187, 104] on icon at bounding box center [186, 105] width 8 height 5
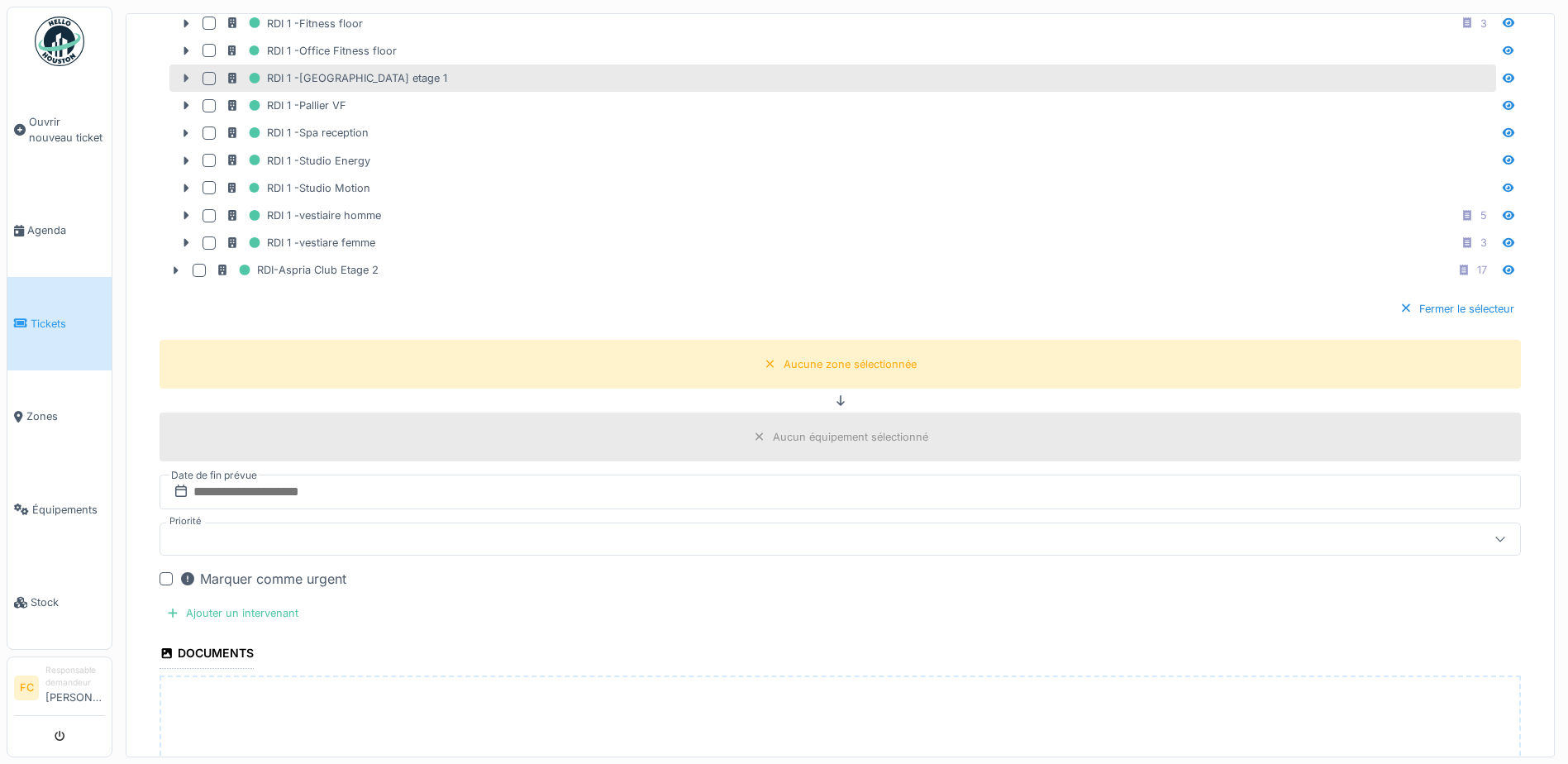
click at [187, 75] on icon at bounding box center [186, 78] width 5 height 8
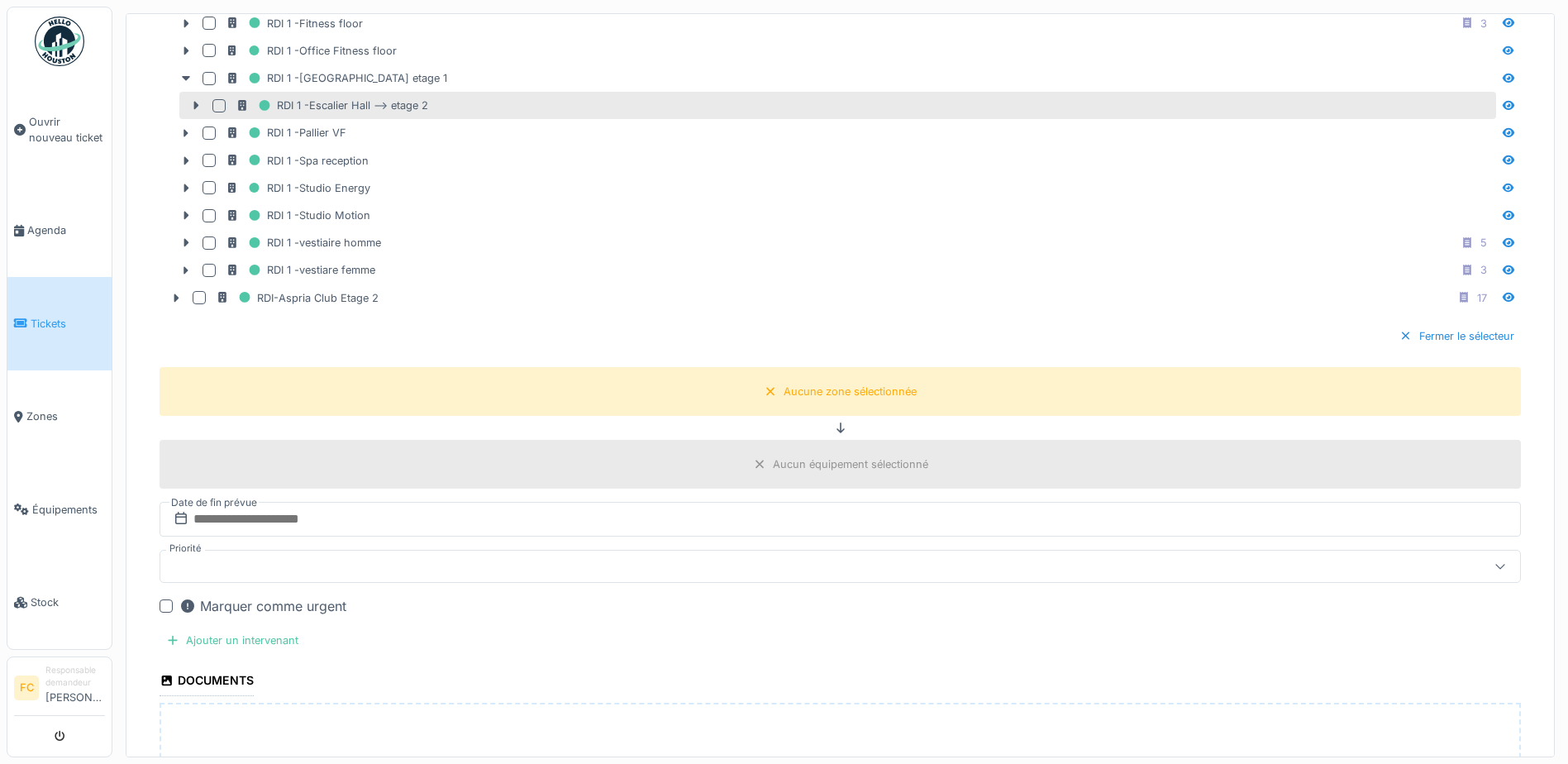
click at [215, 105] on div at bounding box center [219, 105] width 13 height 13
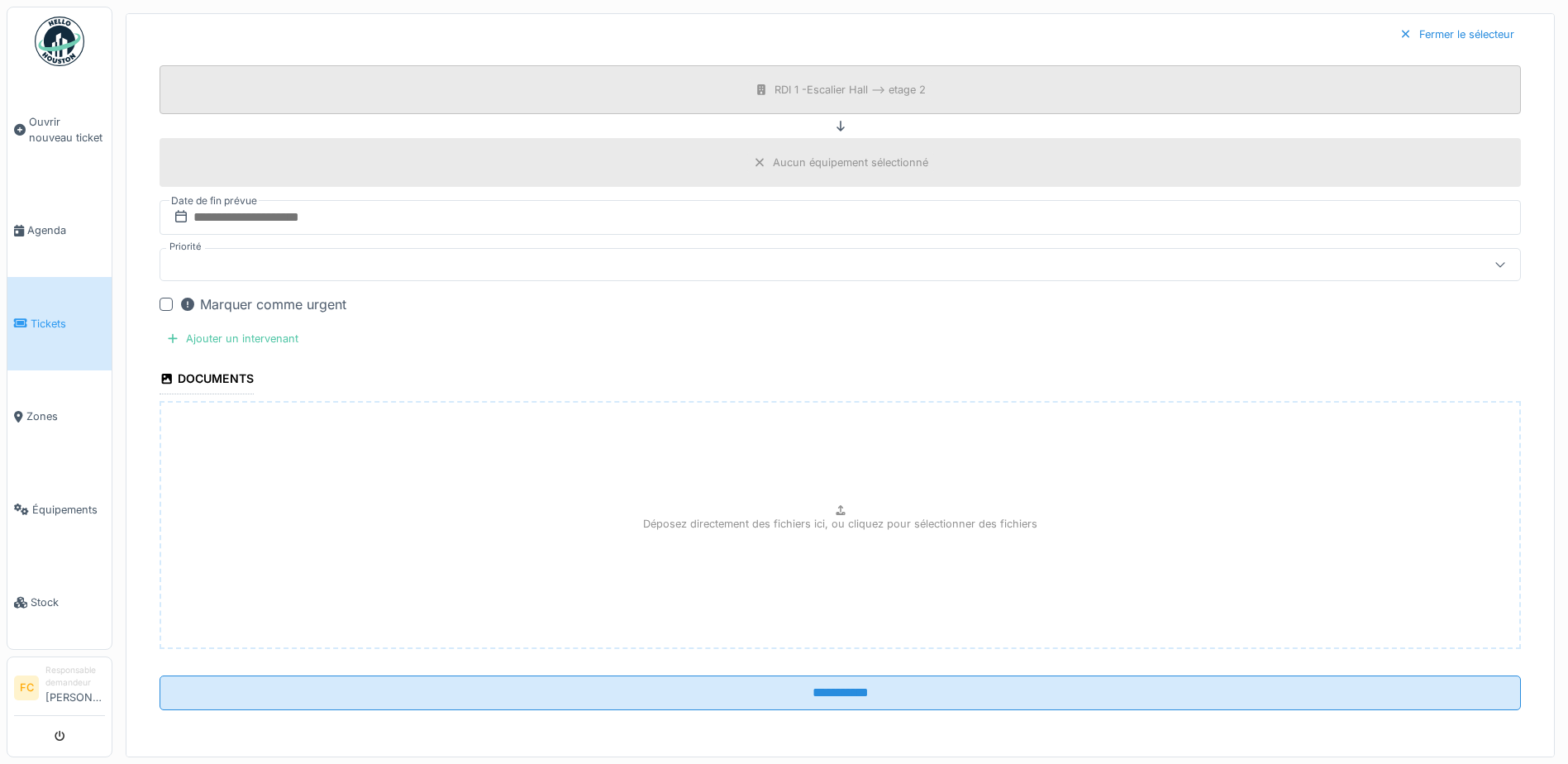
scroll to position [6, 0]
click at [162, 302] on div at bounding box center [166, 304] width 13 height 13
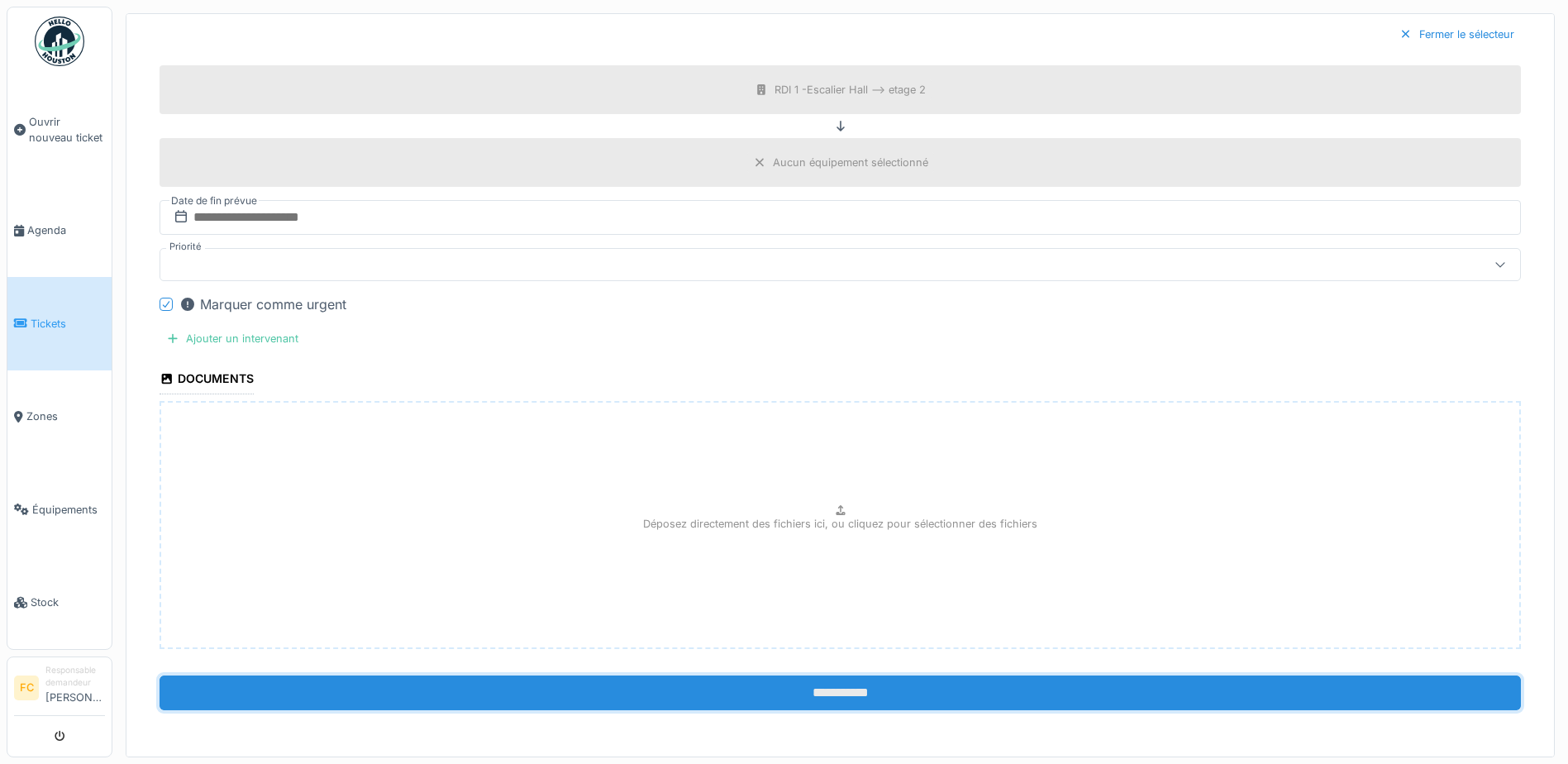
click at [802, 689] on input "**********" at bounding box center [840, 693] width 1361 height 35
